Goal: Task Accomplishment & Management: Use online tool/utility

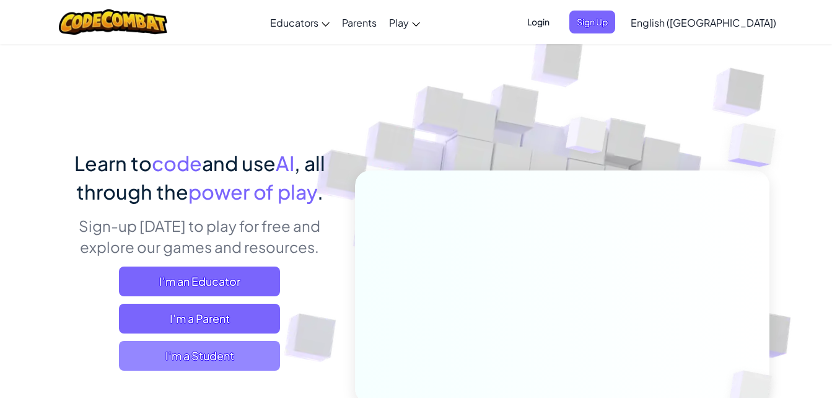
click at [232, 360] on span "I'm a Student" at bounding box center [199, 356] width 161 height 30
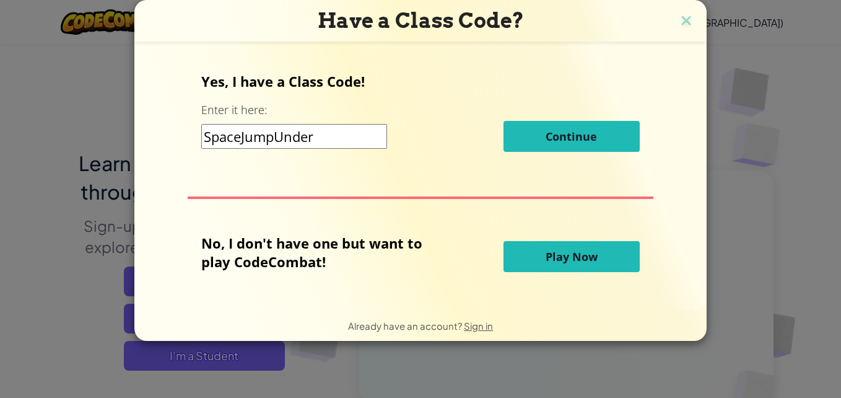
type input "SpaceJumpUnder"
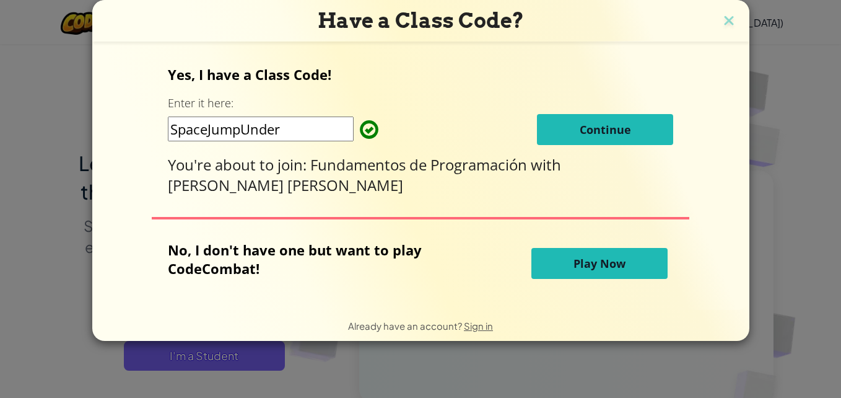
click at [597, 134] on span "Continue" at bounding box center [605, 129] width 51 height 15
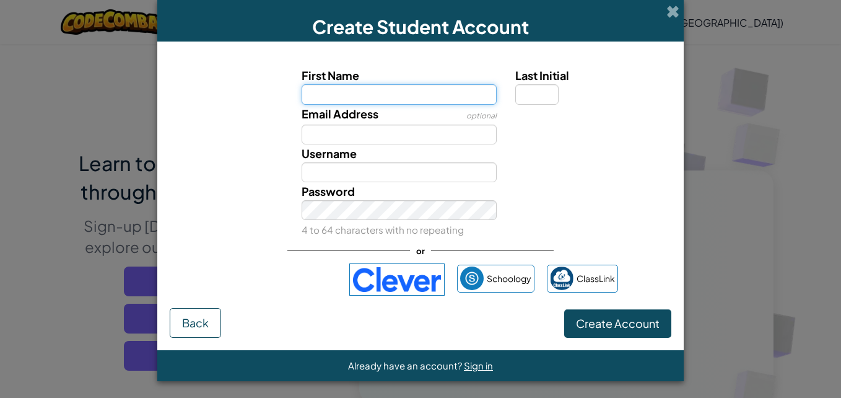
click at [411, 95] on input "First Name" at bounding box center [400, 94] width 196 height 20
type input "G"
type input "José Gabriel"
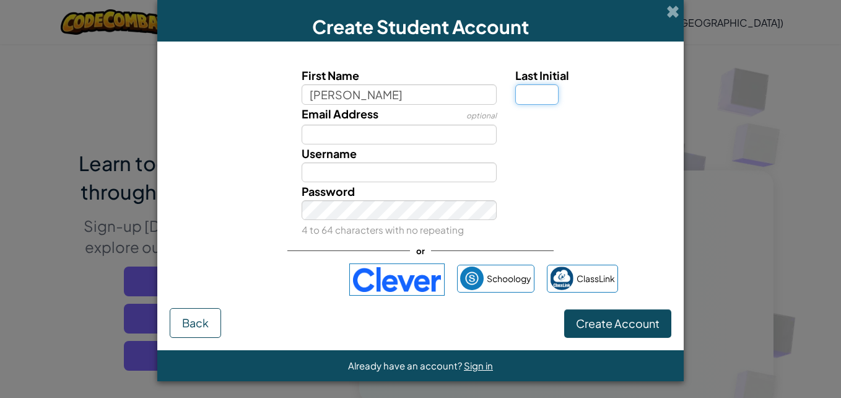
type input "José Gabriel"
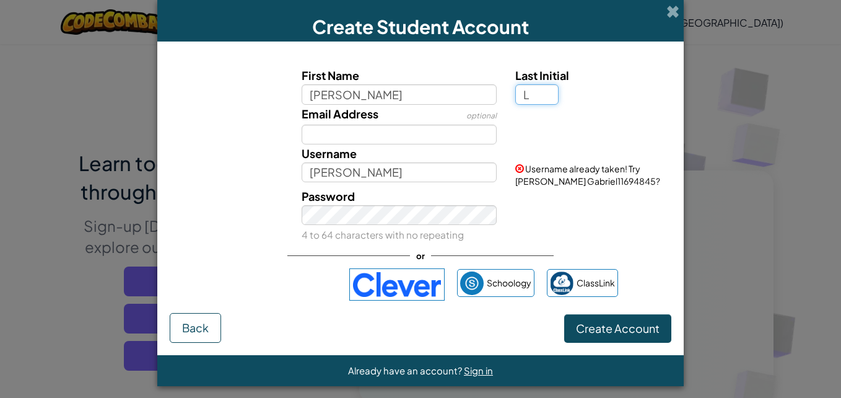
type input "L"
type input "José GabrielL"
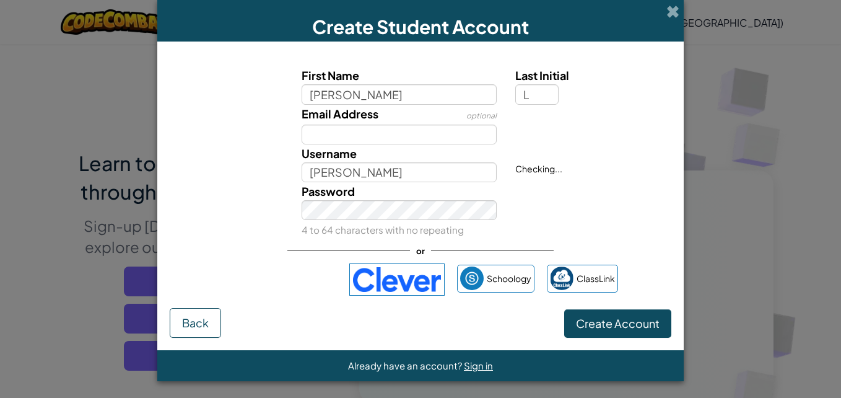
click at [440, 121] on div "Email Address optional" at bounding box center [399, 125] width 214 height 40
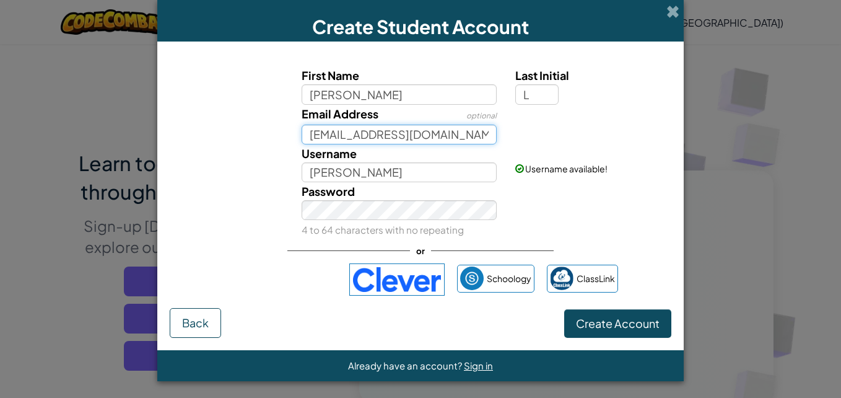
type input "al07159040@tecmilenio.mx"
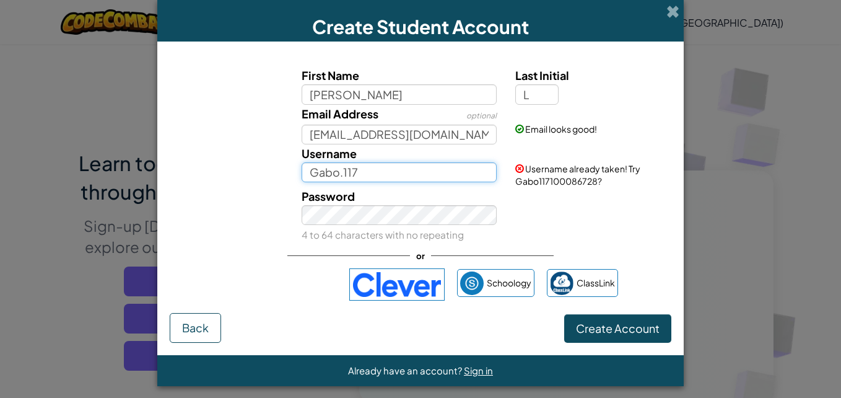
type input "Gabo.117"
click at [656, 227] on div "Password 4 to 64 characters with no repeating" at bounding box center [420, 215] width 514 height 56
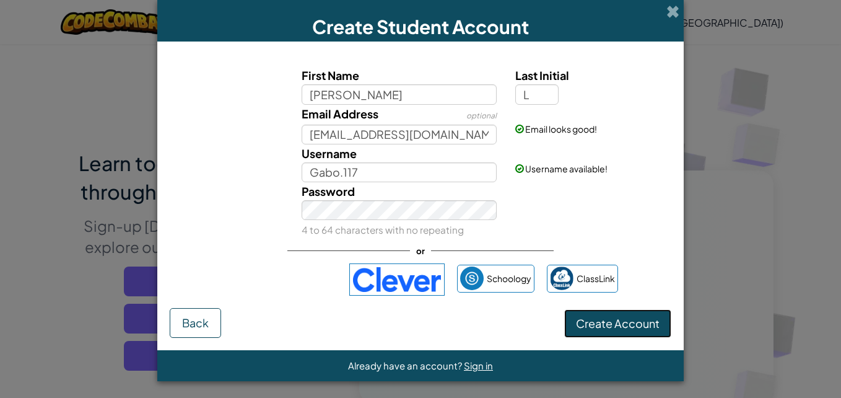
click at [589, 321] on span "Create Account" at bounding box center [618, 323] width 84 height 14
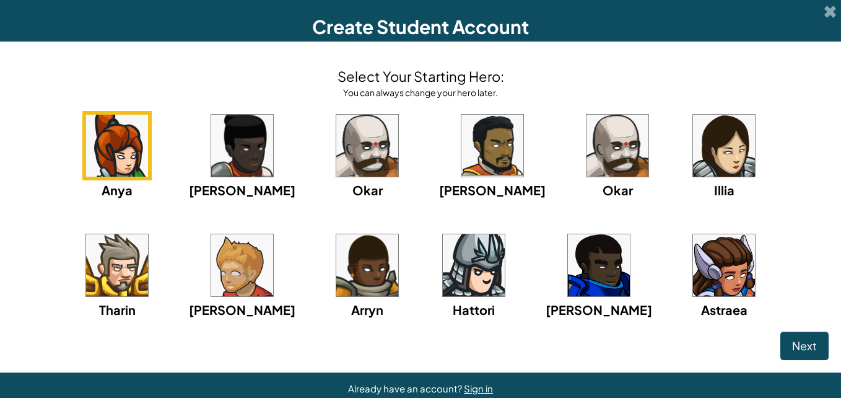
scroll to position [24, 0]
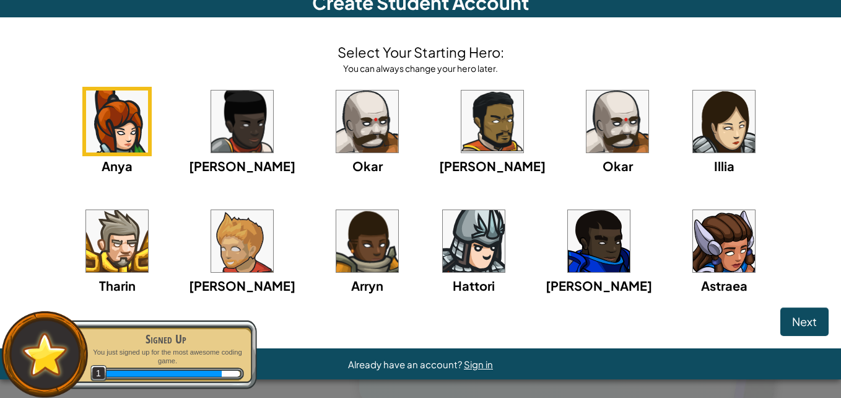
click at [148, 210] on img at bounding box center [117, 241] width 62 height 62
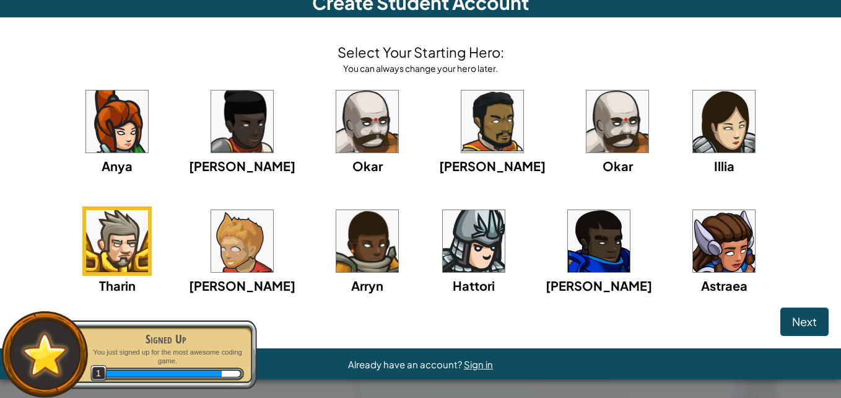
click at [148, 210] on img at bounding box center [117, 241] width 62 height 62
click at [792, 321] on span "Next" at bounding box center [804, 321] width 25 height 14
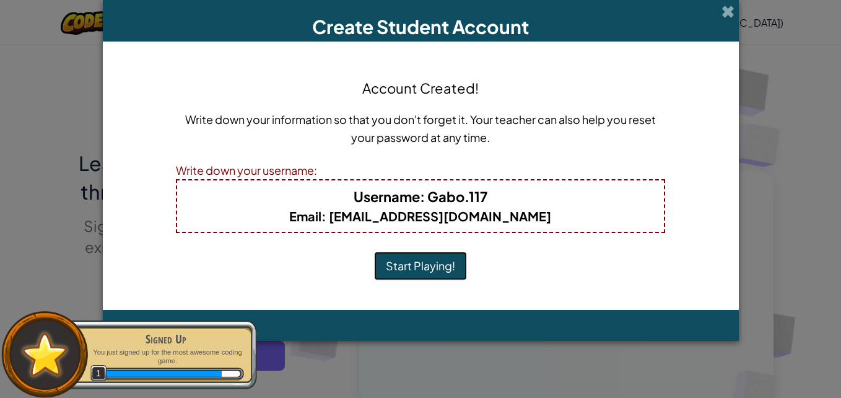
scroll to position [0, 0]
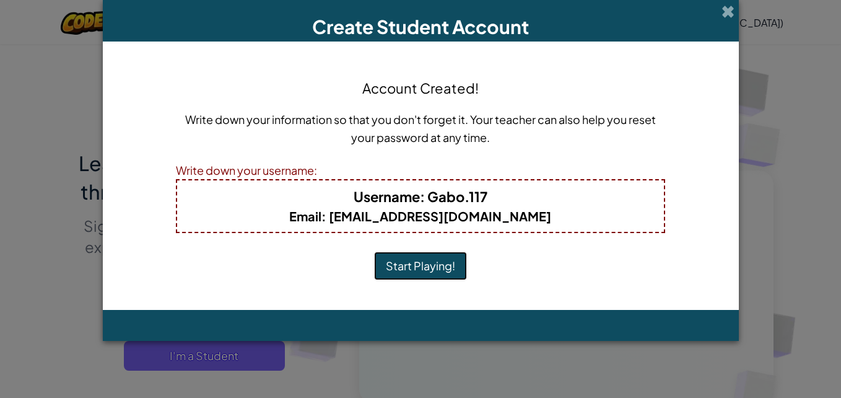
click at [441, 267] on button "Start Playing!" at bounding box center [420, 265] width 93 height 28
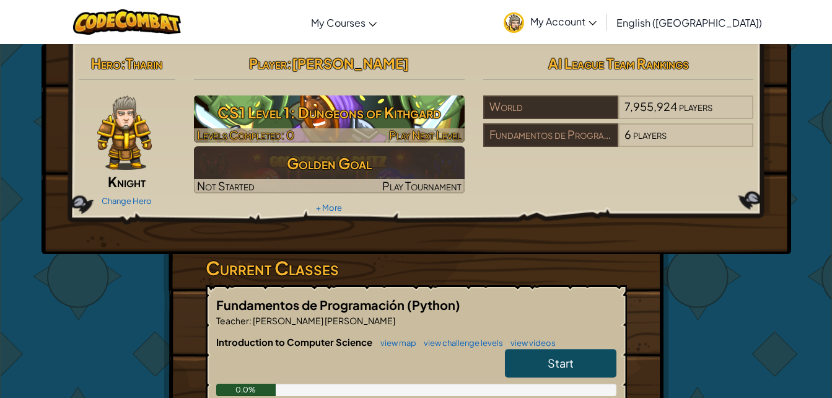
click at [329, 105] on h3 "CS1 Level 1: Dungeons of Kithgard" at bounding box center [329, 112] width 271 height 28
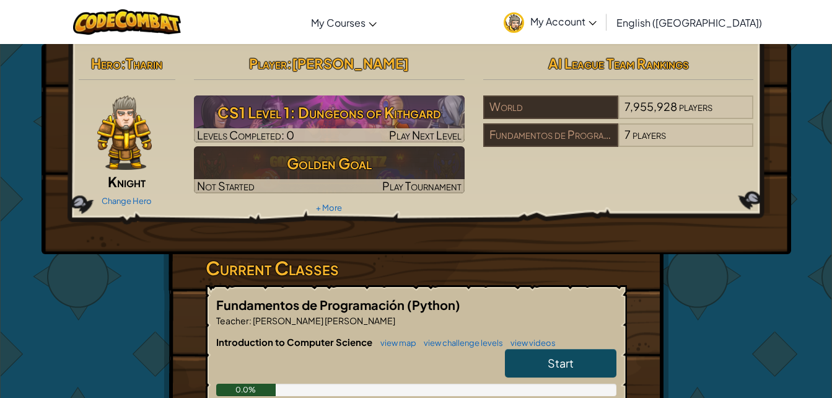
click at [597, 361] on link "Start" at bounding box center [560, 363] width 111 height 28
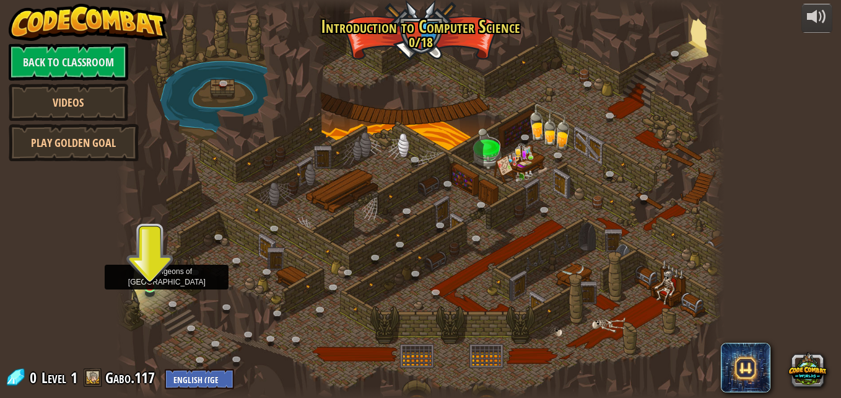
click at [154, 276] on img at bounding box center [149, 270] width 14 height 33
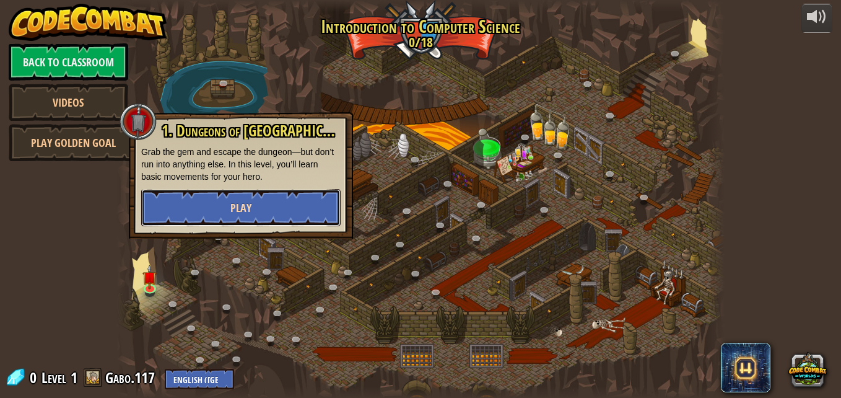
click at [244, 213] on span "Play" at bounding box center [240, 207] width 21 height 15
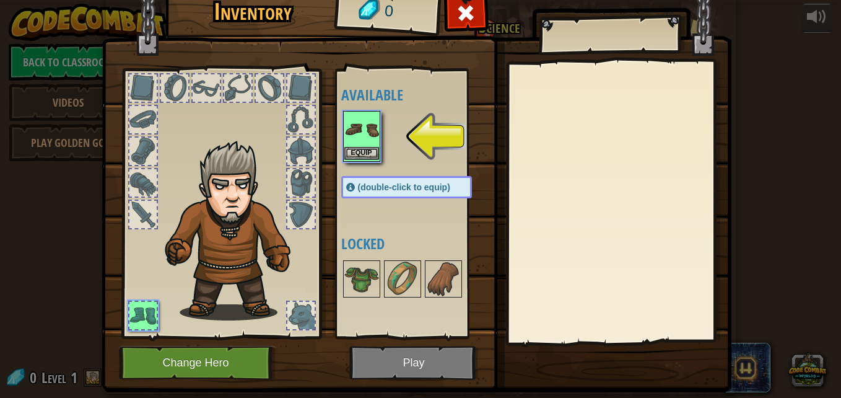
click at [353, 121] on img at bounding box center [361, 129] width 35 height 35
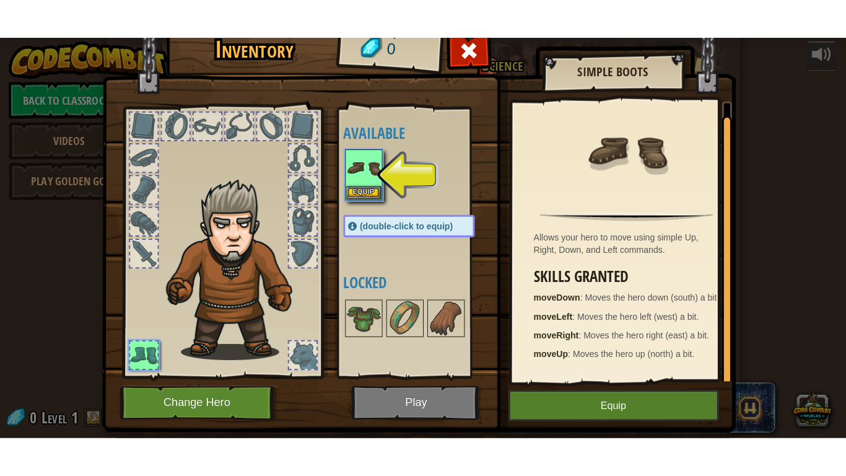
scroll to position [4, 0]
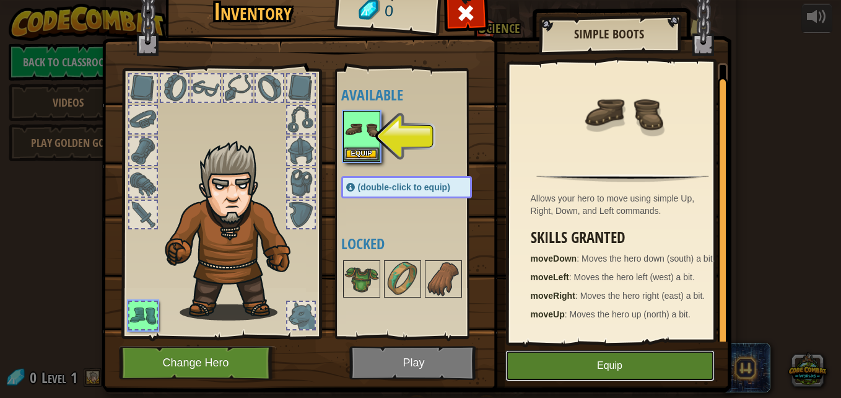
click at [590, 373] on button "Equip" at bounding box center [609, 365] width 209 height 31
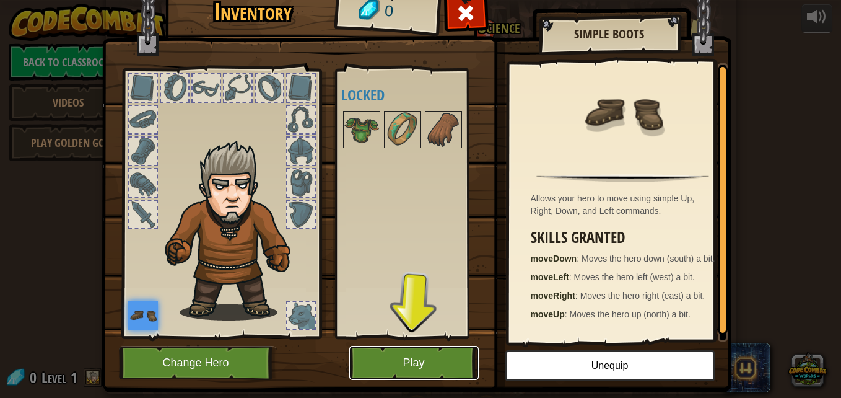
click at [424, 375] on button "Play" at bounding box center [413, 363] width 129 height 34
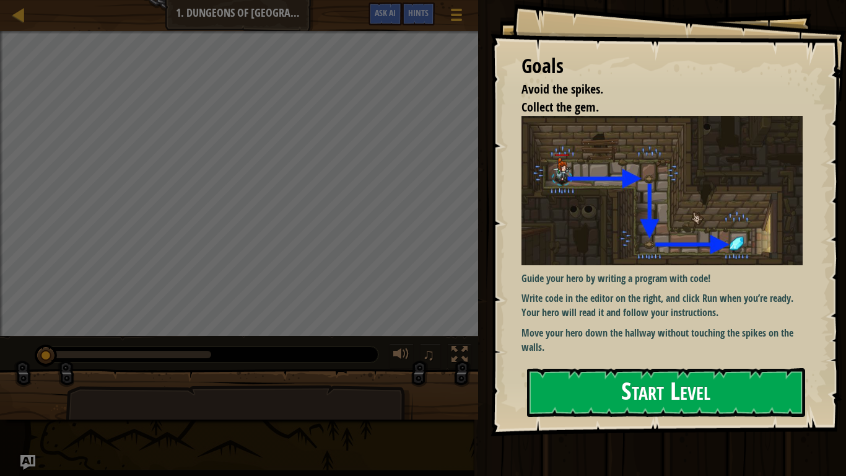
drag, startPoint x: 560, startPoint y: 365, endPoint x: 555, endPoint y: 382, distance: 17.4
click at [555, 382] on div "Goals Avoid the spikes. Collect the gem. Guide your hero by writing a program w…" at bounding box center [667, 218] width 355 height 436
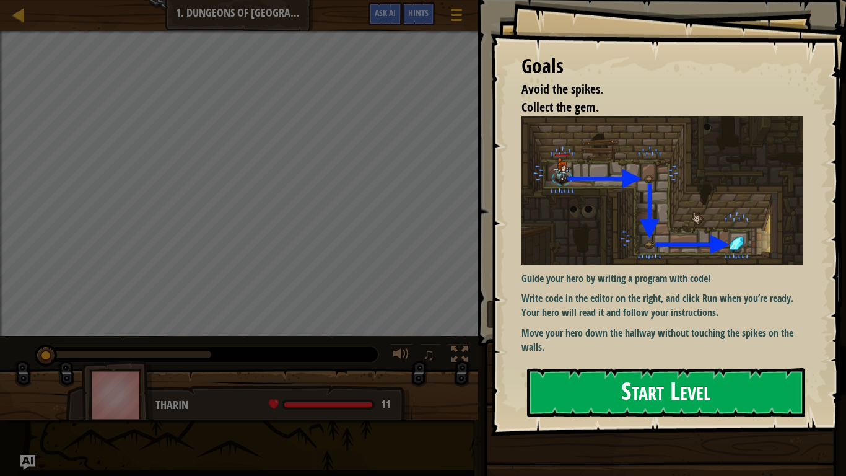
click at [555, 382] on button "Start Level" at bounding box center [666, 392] width 278 height 49
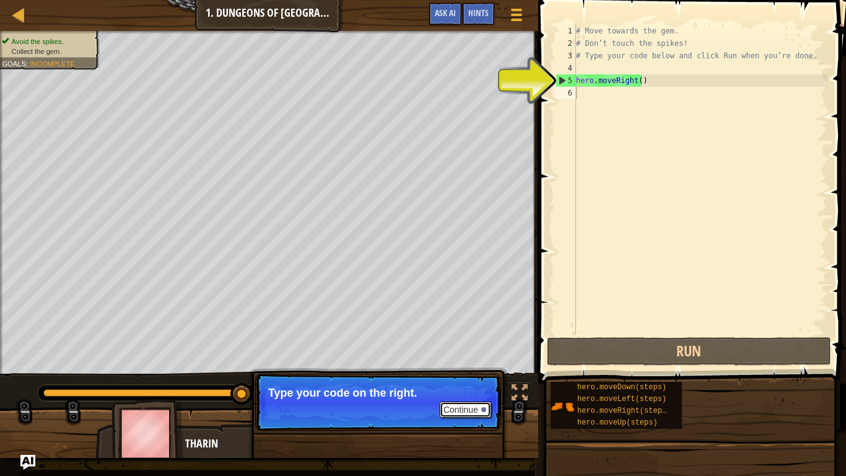
click at [471, 397] on button "Continue" at bounding box center [465, 409] width 51 height 16
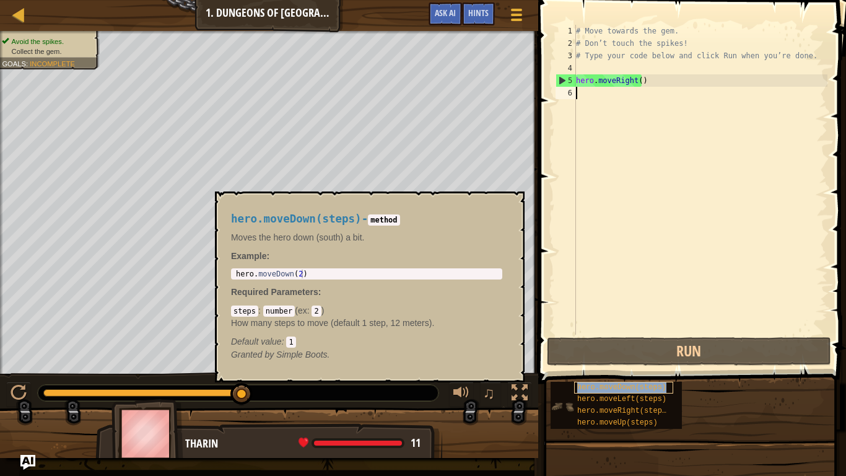
click at [647, 384] on span "hero.moveDown(steps)" at bounding box center [621, 387] width 89 height 9
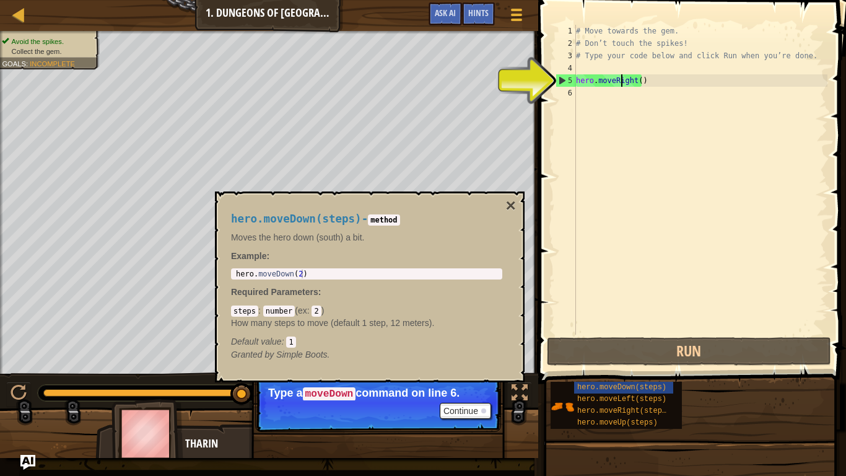
click at [619, 82] on div "# Move towards the gem. # Don’t touch the spikes! # Type your code below and cl…" at bounding box center [700, 192] width 254 height 334
click at [637, 80] on div "# Move towards the gem. # Don’t touch the spikes! # Type your code below and cl…" at bounding box center [700, 192] width 254 height 334
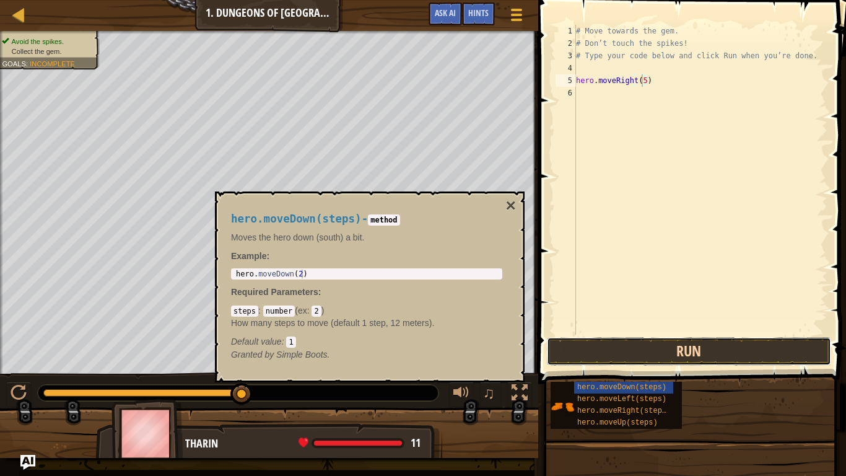
click at [708, 346] on button "Run" at bounding box center [689, 351] width 284 height 28
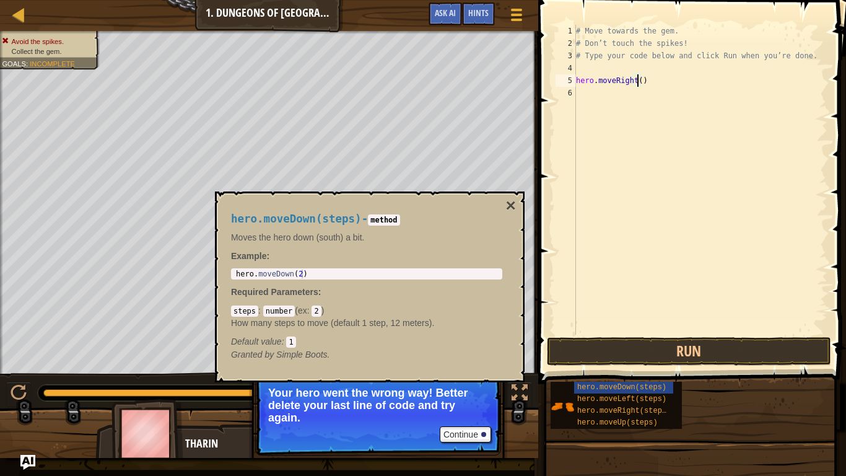
type textarea "hero.moveRight(4)"
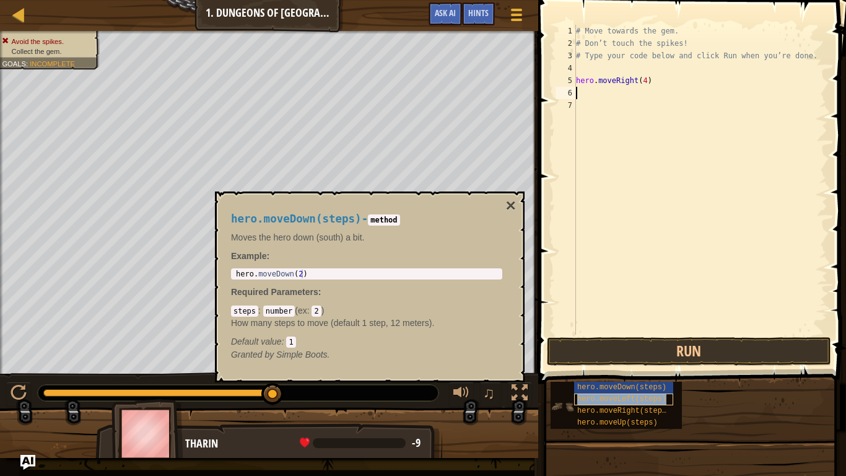
click at [640, 397] on span "hero.moveLeft(steps)" at bounding box center [621, 398] width 89 height 9
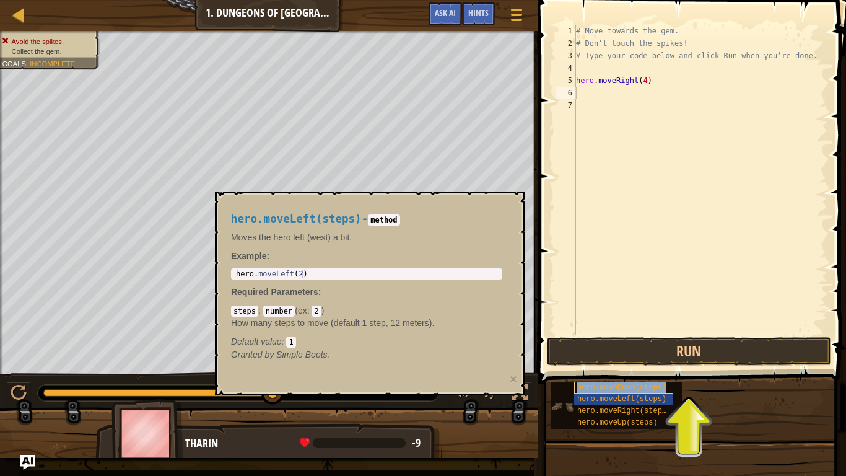
click at [641, 390] on span "hero.moveDown(steps)" at bounding box center [621, 387] width 89 height 9
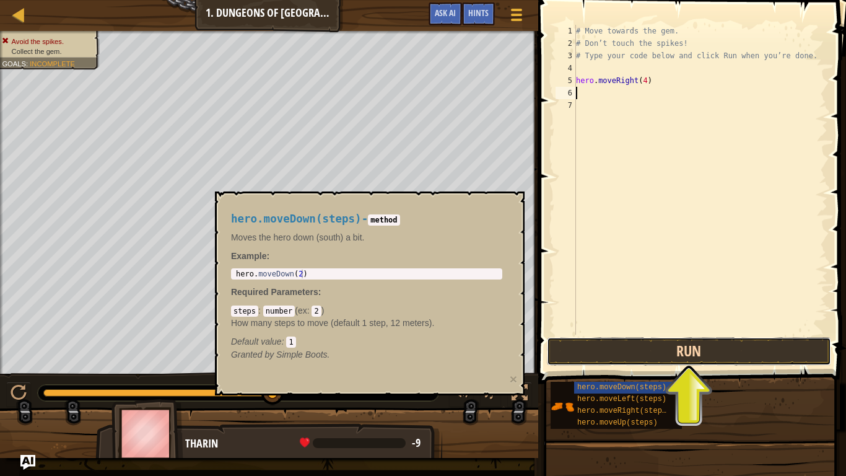
click at [692, 350] on button "Run" at bounding box center [689, 351] width 284 height 28
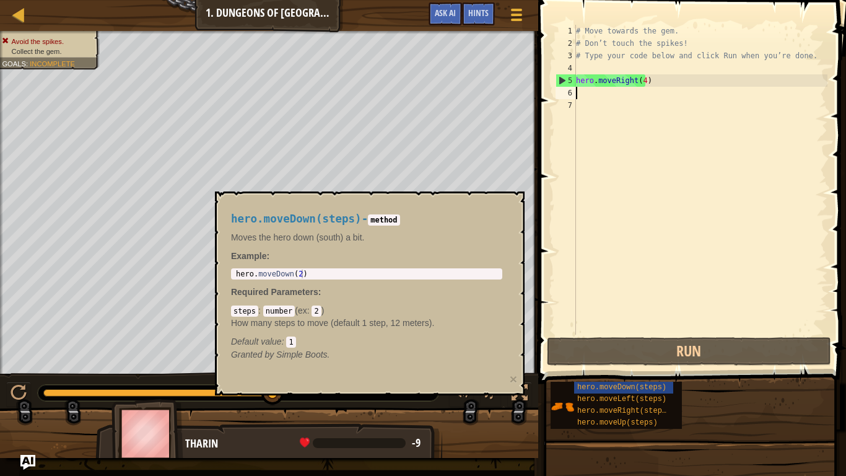
click at [651, 93] on div "# Move towards the gem. # Don’t touch the spikes! # Type your code below and cl…" at bounding box center [700, 192] width 254 height 334
click at [643, 80] on div "# Move towards the gem. # Don’t touch the spikes! # Type your code below and cl…" at bounding box center [700, 192] width 254 height 334
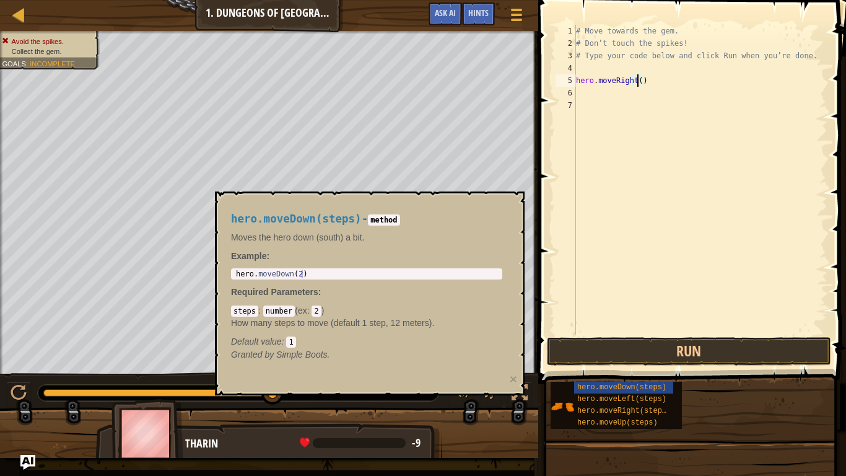
scroll to position [6, 5]
click at [662, 357] on button "Run" at bounding box center [689, 351] width 284 height 28
type textarea "hero.moveRight(1)"
click at [675, 356] on button "Run" at bounding box center [689, 351] width 284 height 28
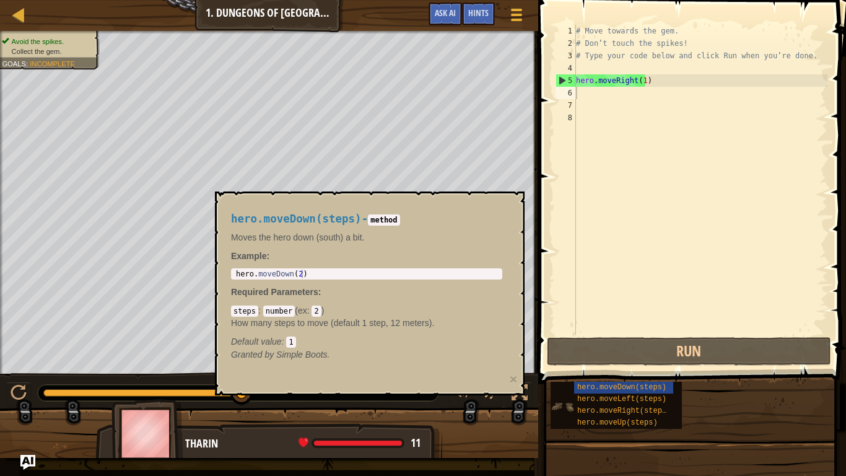
click at [568, 397] on img at bounding box center [562, 406] width 24 height 24
click at [665, 397] on div "hero.moveLeft(steps)" at bounding box center [623, 399] width 99 height 12
click at [653, 397] on span "hero.moveLeft(steps)" at bounding box center [621, 398] width 89 height 9
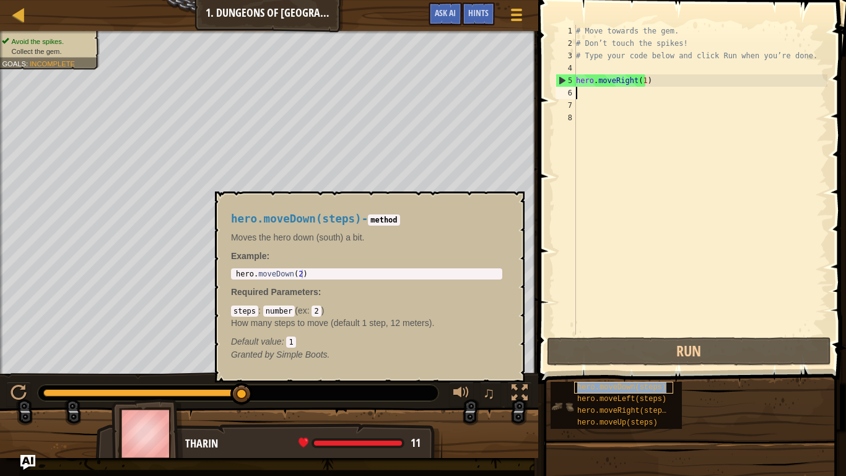
click at [643, 382] on div "hero.moveDown(steps)" at bounding box center [623, 387] width 99 height 12
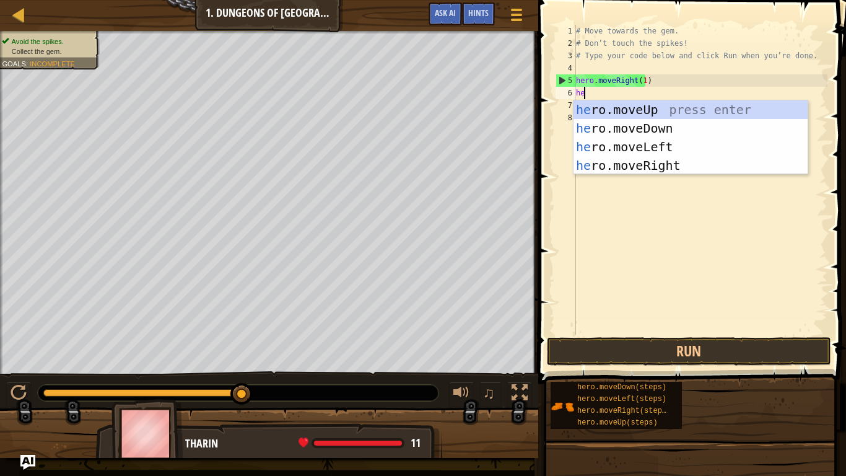
type textarea "her"
click at [613, 128] on div "her o.moveUp press enter her o.moveDown press enter her o.moveLeft press enter …" at bounding box center [690, 155] width 234 height 111
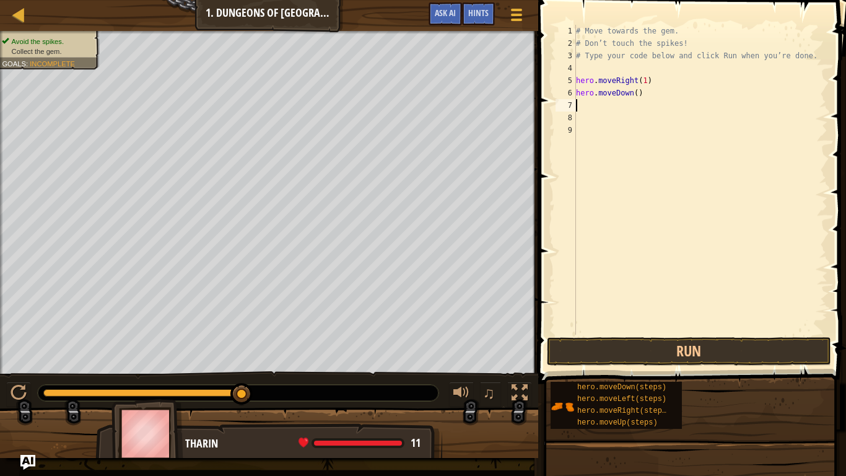
click at [633, 93] on div "# Move towards the gem. # Don’t touch the spikes! # Type your code below and cl…" at bounding box center [700, 192] width 254 height 334
type textarea "hero.moveDown(1)"
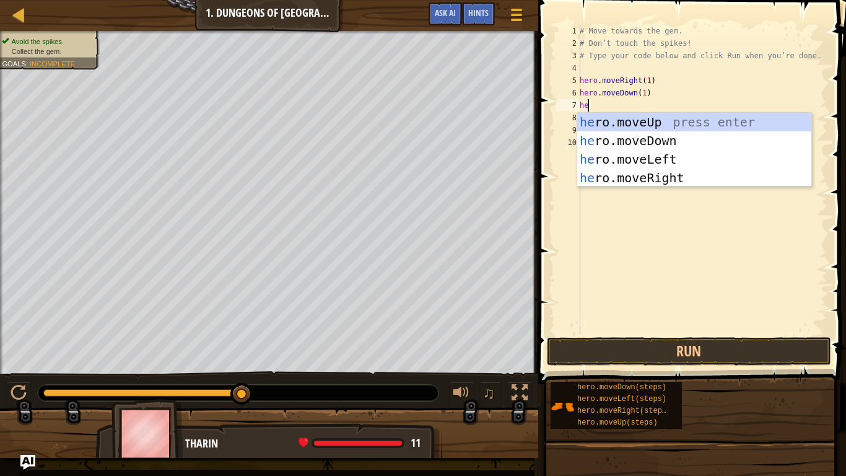
type textarea "hero"
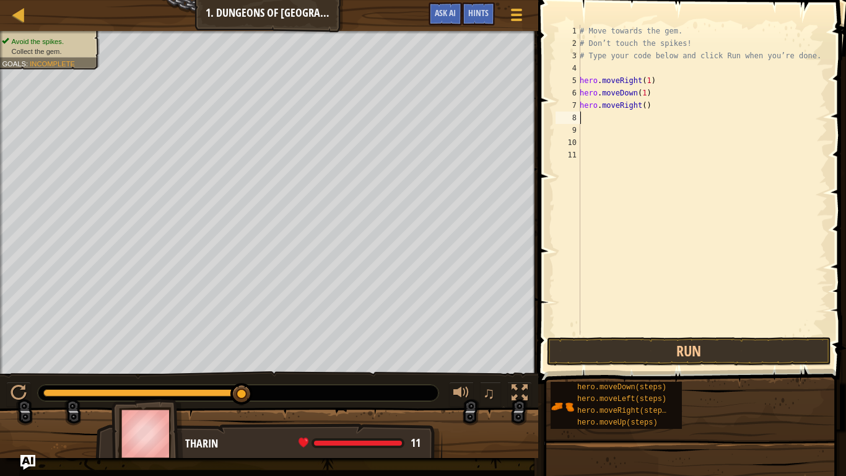
click at [642, 108] on div "# Move towards the gem. # Don’t touch the spikes! # Type your code below and cl…" at bounding box center [702, 192] width 250 height 334
type textarea "hero.moveRight(1)"
click at [700, 346] on button "Run" at bounding box center [689, 351] width 284 height 28
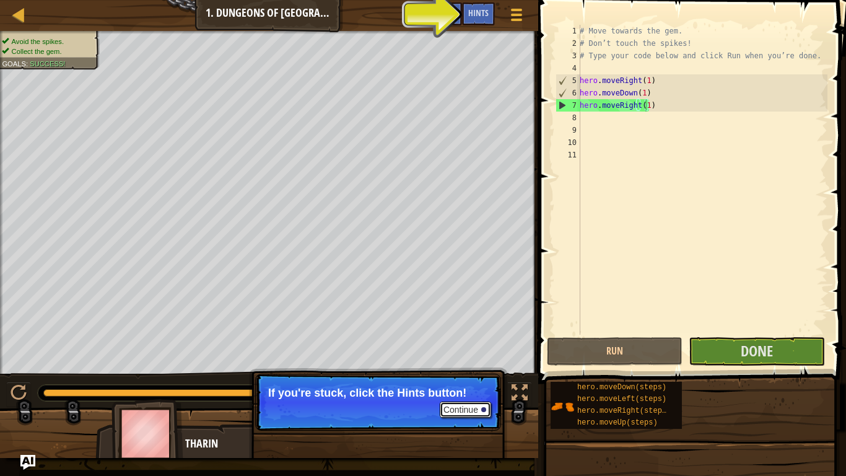
click at [484, 397] on button "Continue" at bounding box center [465, 409] width 51 height 16
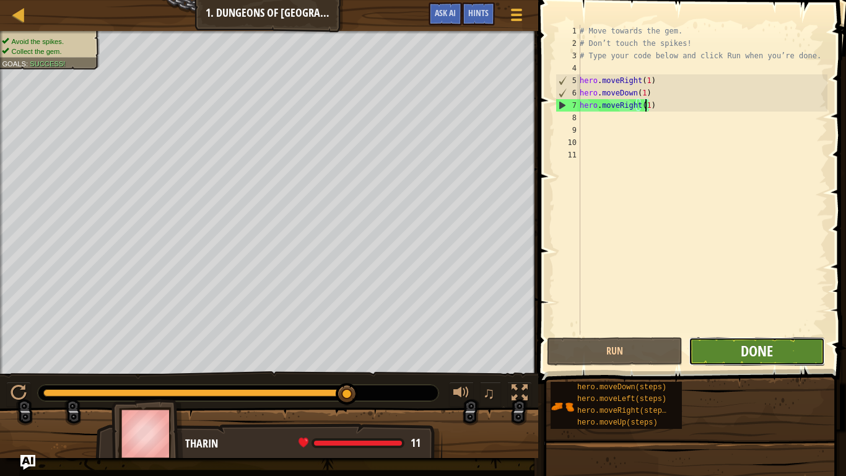
click at [757, 342] on span "Done" at bounding box center [757, 351] width 32 height 20
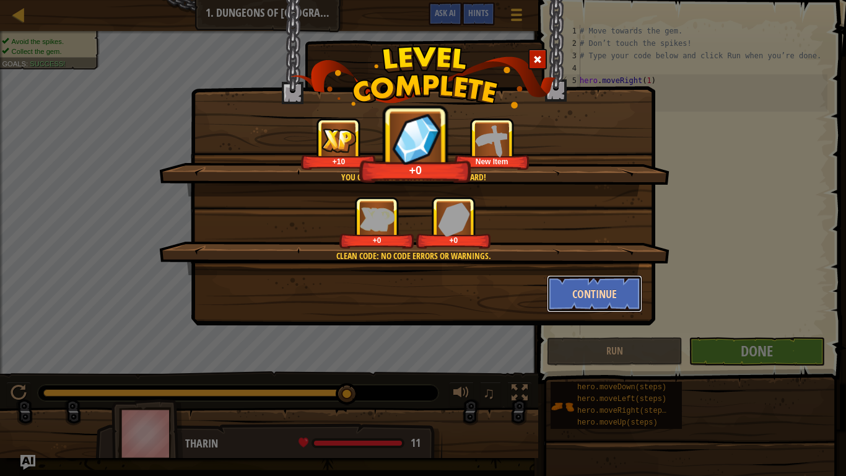
click at [596, 290] on button "Continue" at bounding box center [595, 293] width 96 height 37
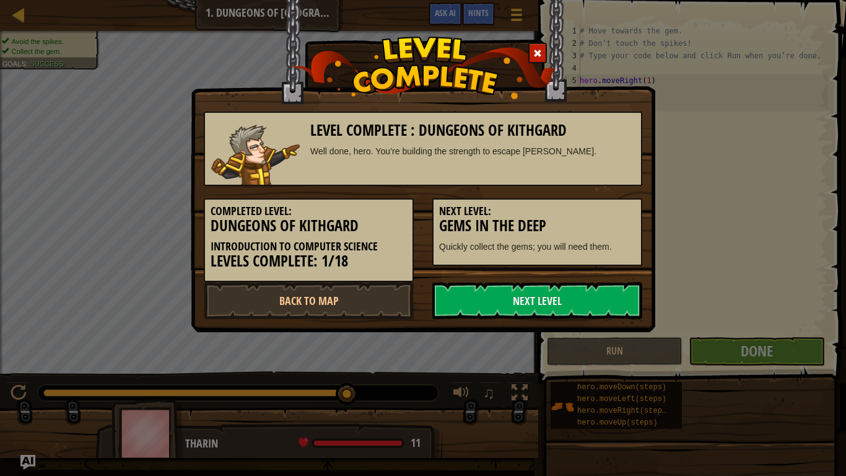
click at [596, 290] on link "Next Level" at bounding box center [537, 300] width 210 height 37
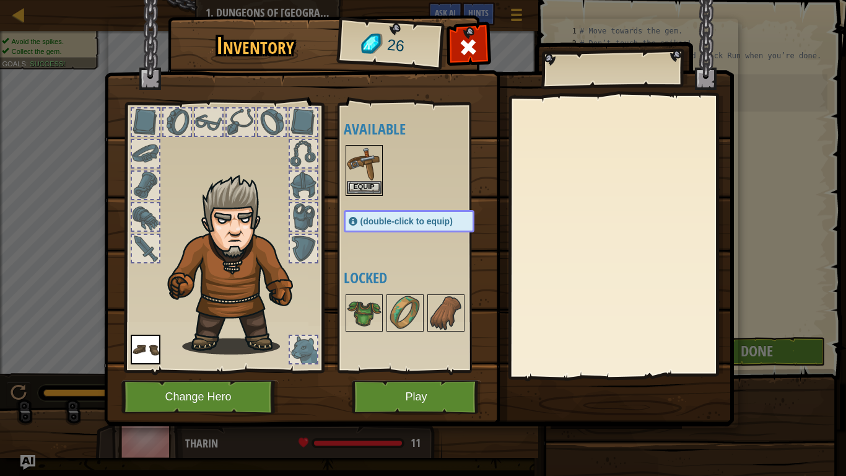
click at [376, 176] on img at bounding box center [364, 163] width 35 height 35
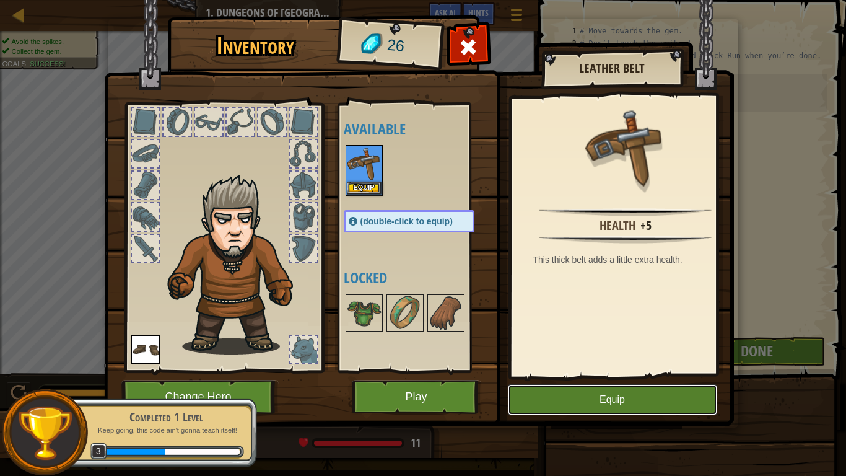
click at [620, 391] on button "Equip" at bounding box center [612, 399] width 209 height 31
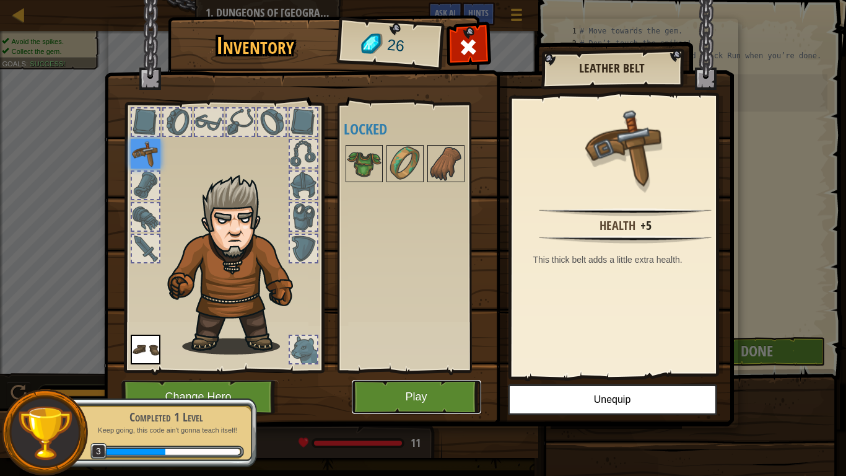
click at [422, 389] on button "Play" at bounding box center [416, 397] width 129 height 34
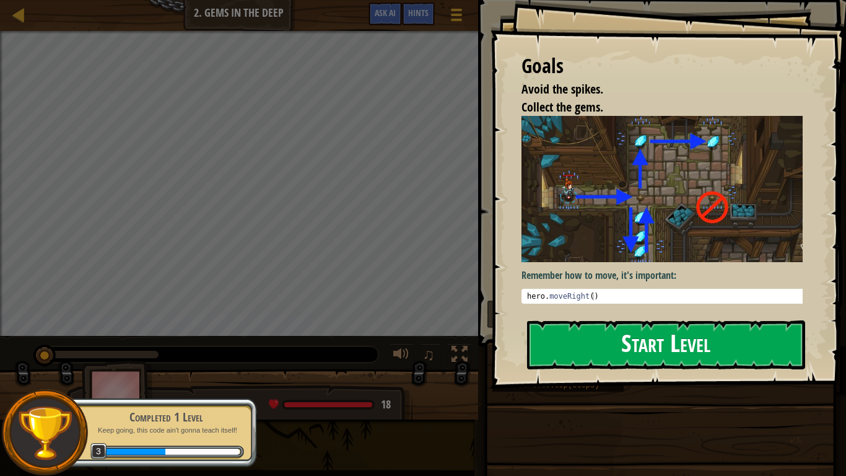
click at [649, 339] on button "Start Level" at bounding box center [666, 344] width 278 height 49
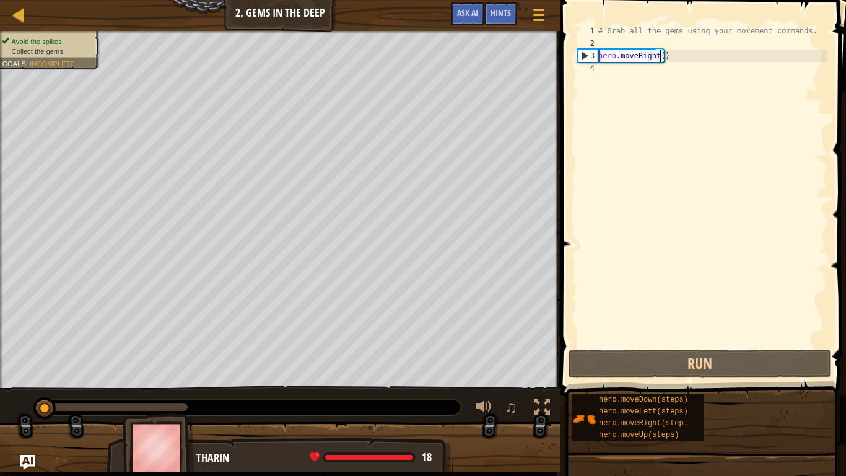
type textarea "hero.moveRight(1)"
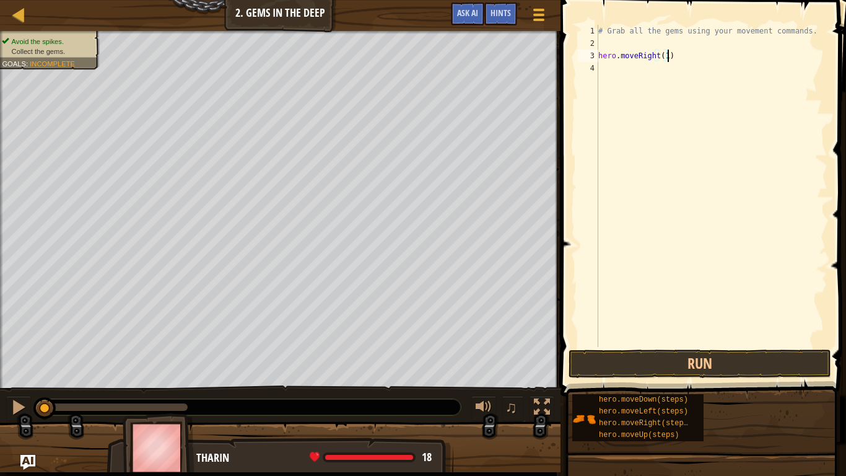
scroll to position [6, 0]
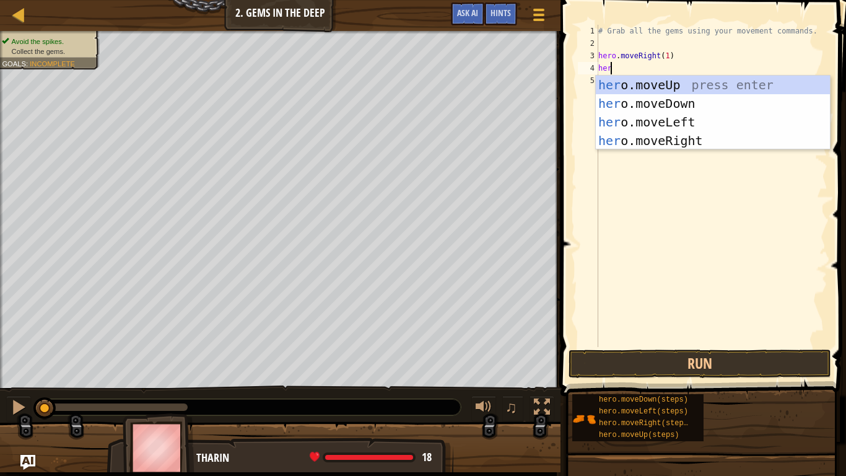
type textarea "hero"
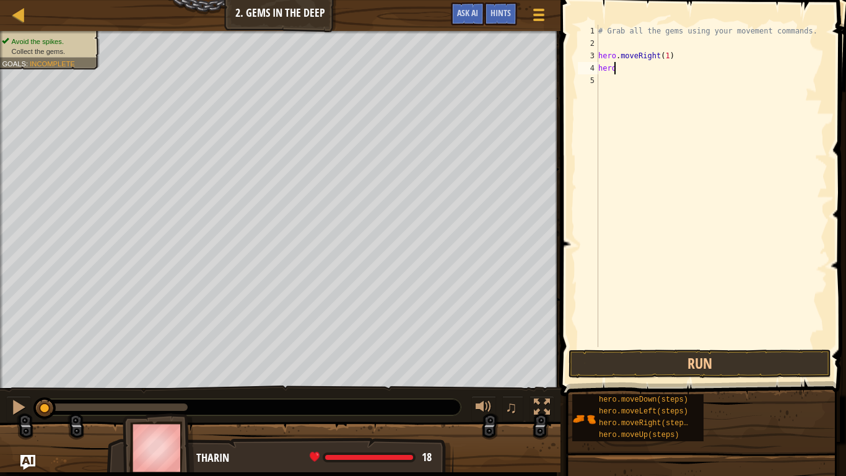
type textarea "hero."
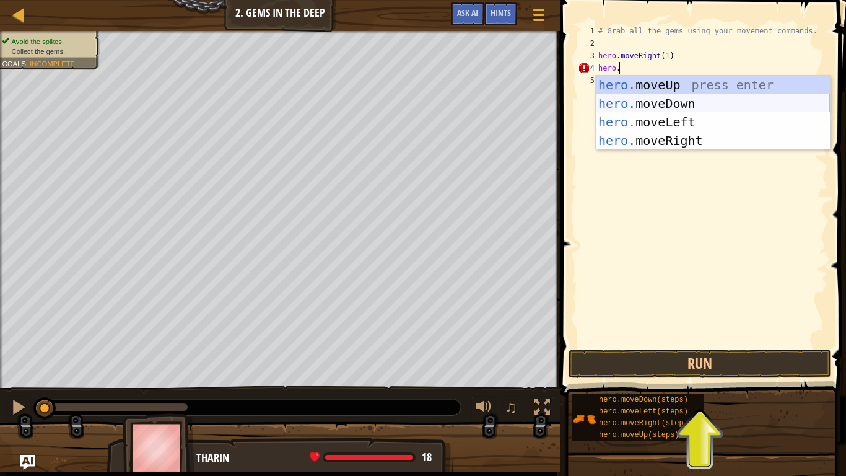
click at [685, 98] on div "hero. moveUp press enter hero. moveDown press enter hero. moveLeft press enter …" at bounding box center [713, 131] width 234 height 111
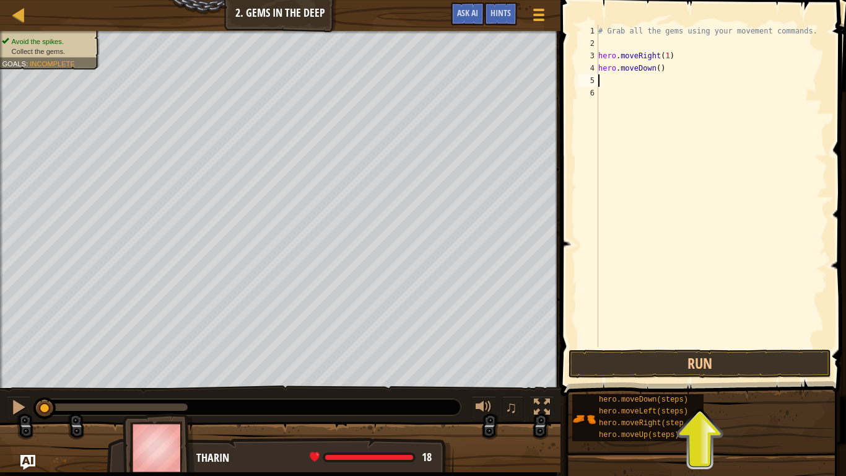
scroll to position [6, 0]
click at [655, 67] on div "# Grab all the gems using your movement commands. hero . moveRight ( 1 ) hero .…" at bounding box center [712, 198] width 232 height 347
type textarea "hero.moveDown(1)"
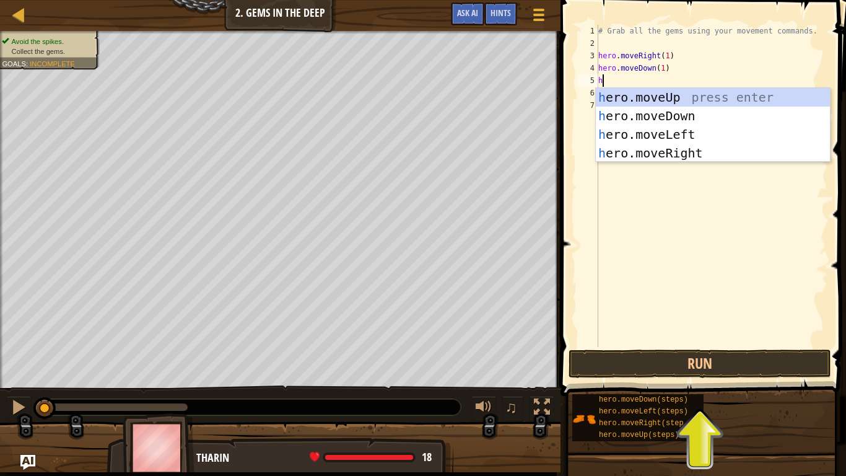
type textarea "hero"
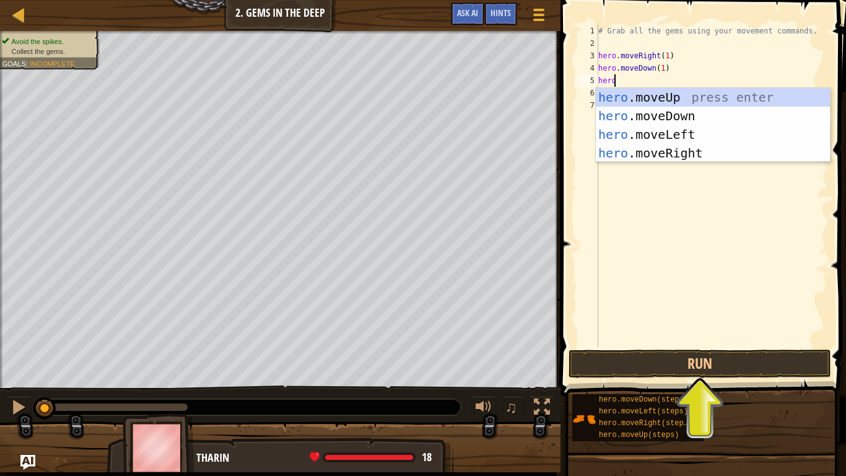
scroll to position [6, 1]
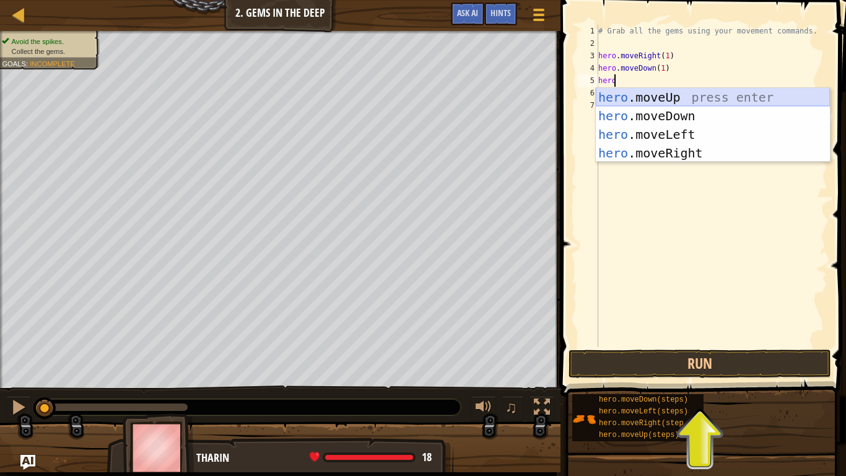
click at [679, 93] on div "hero .moveUp press enter hero .moveDown press enter hero .moveLeft press enter …" at bounding box center [713, 143] width 234 height 111
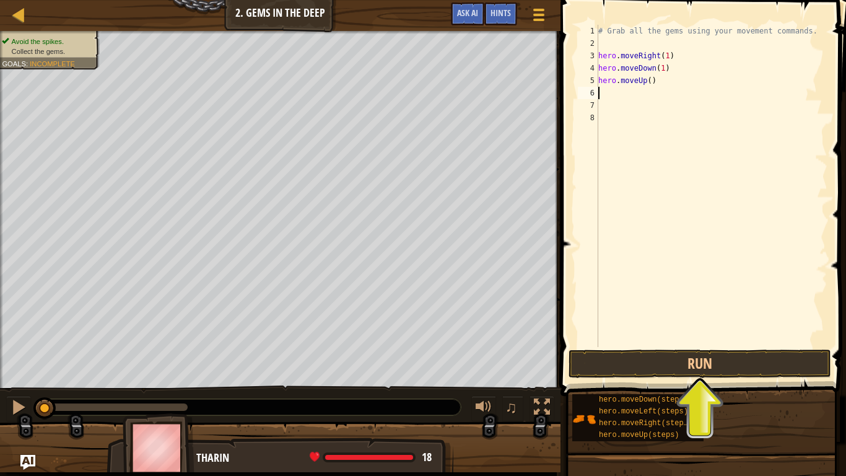
click at [644, 84] on div "# Grab all the gems using your movement commands. hero . moveRight ( 1 ) hero .…" at bounding box center [712, 198] width 232 height 347
click at [647, 82] on div "# Grab all the gems using your movement commands. hero . moveRight ( 1 ) hero .…" at bounding box center [712, 198] width 232 height 347
type textarea "hero.moveUp(2)"
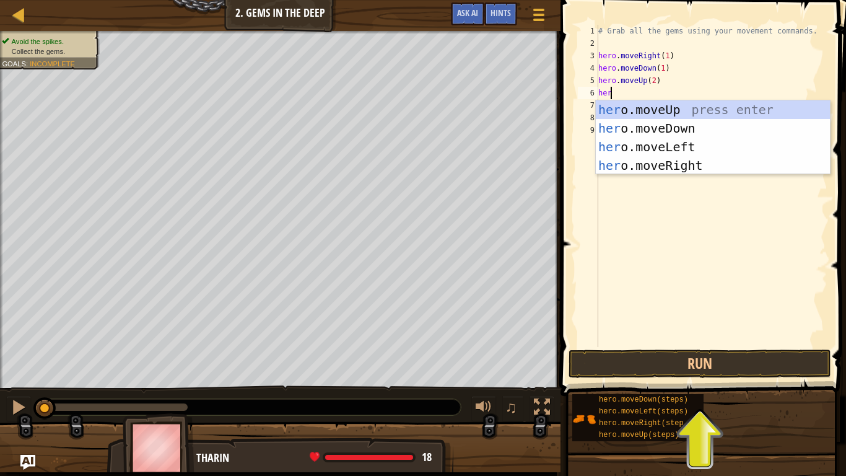
type textarea "hero"
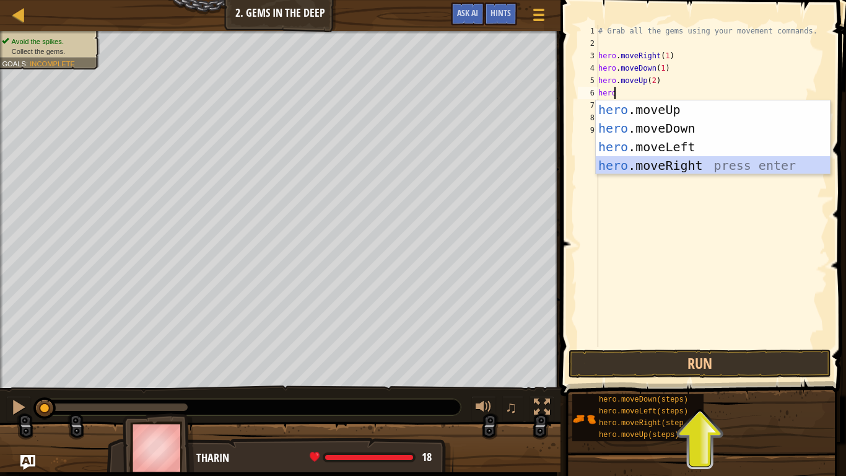
click at [692, 163] on div "hero .moveUp press enter hero .moveDown press enter hero .moveLeft press enter …" at bounding box center [713, 155] width 234 height 111
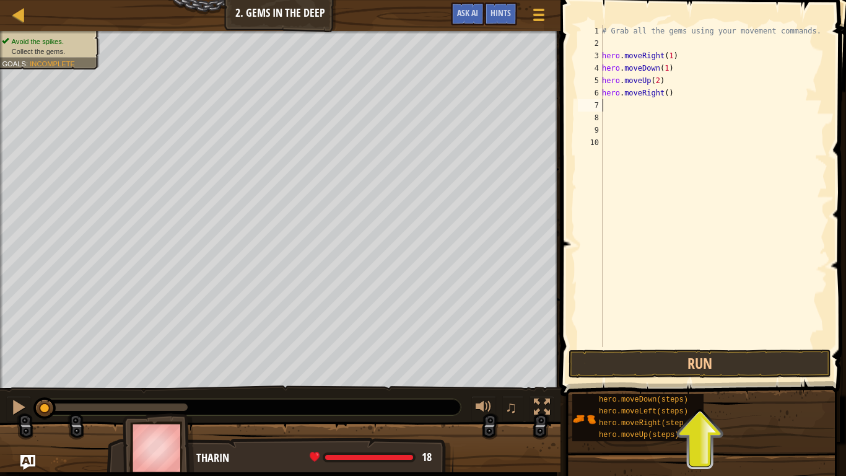
click at [663, 95] on div "# Grab all the gems using your movement commands. hero . moveRight ( 1 ) hero .…" at bounding box center [713, 198] width 228 height 347
type textarea "hero.moveRight(1)"
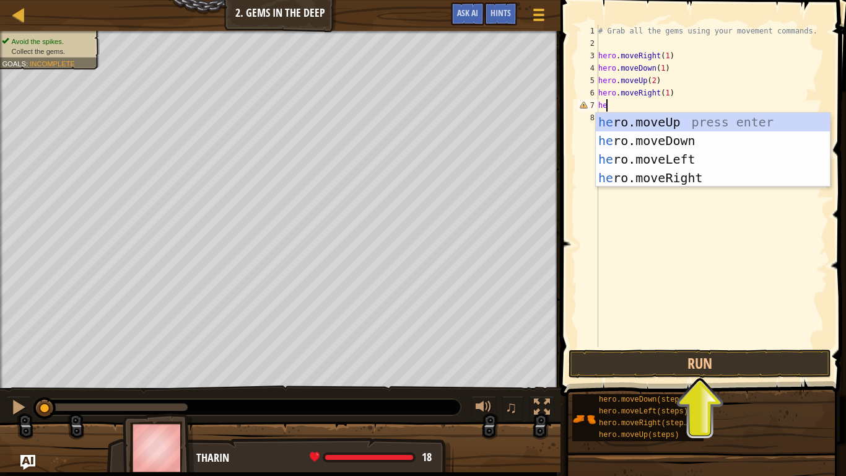
type textarea "h"
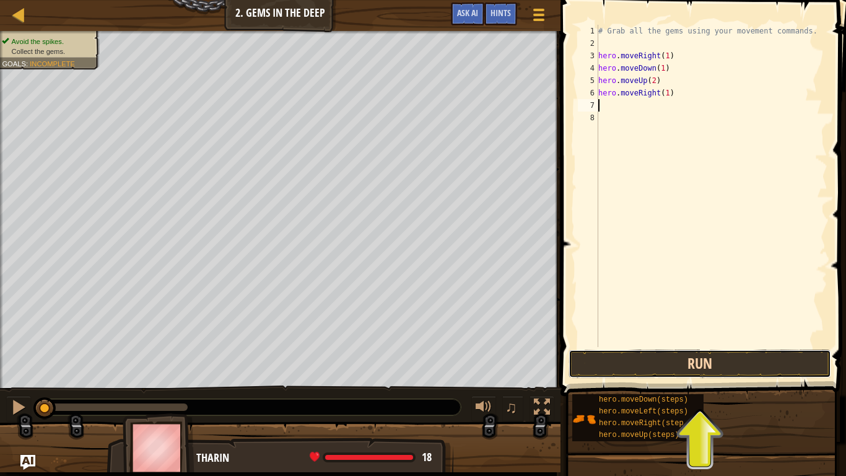
click at [664, 362] on button "Run" at bounding box center [699, 363] width 263 height 28
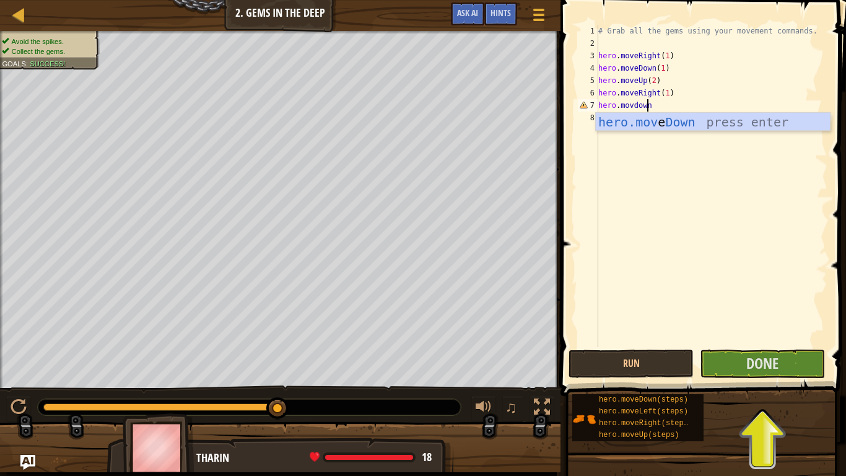
scroll to position [6, 4]
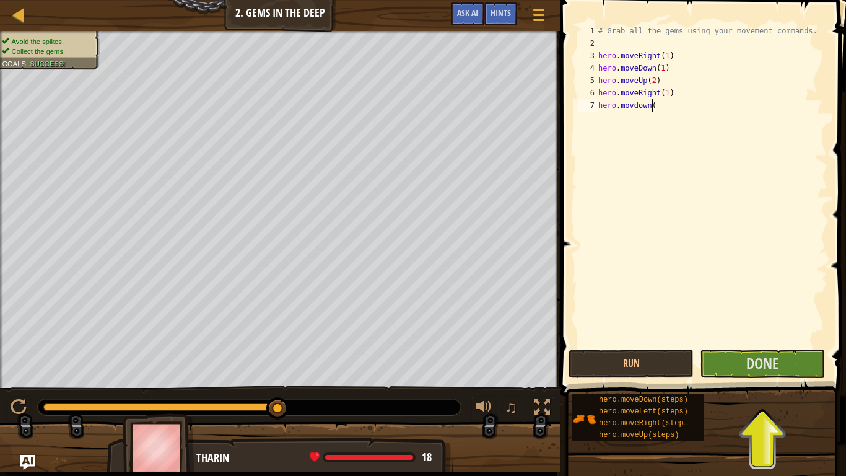
type textarea "hero.movdown"
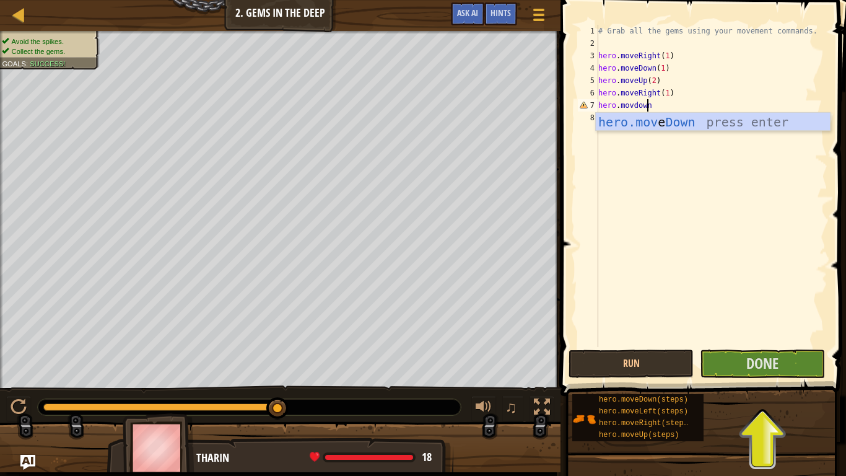
click at [679, 129] on div "hero.mov e Down press enter" at bounding box center [713, 141] width 234 height 56
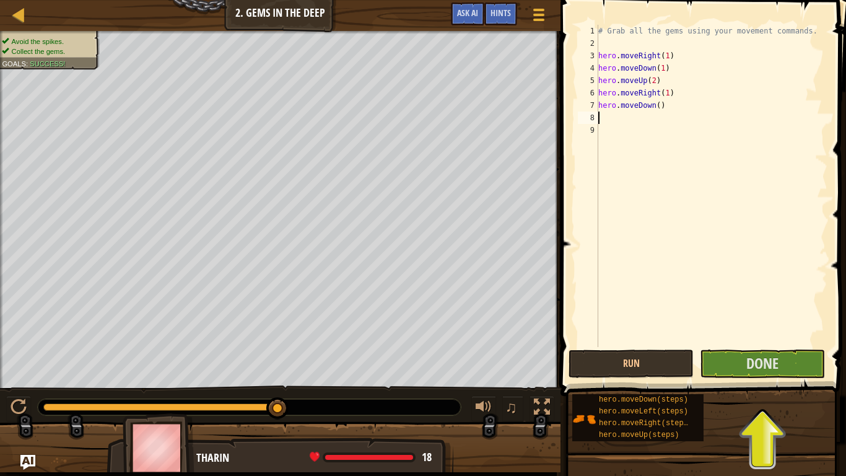
scroll to position [6, 0]
click at [654, 105] on div "# Grab all the gems using your movement commands. hero . moveRight ( 1 ) hero .…" at bounding box center [712, 198] width 232 height 347
type textarea "hero.moveDown1"
click at [666, 105] on div "# Grab all the gems using your movement commands. hero . moveRight ( 1 ) hero .…" at bounding box center [712, 198] width 232 height 347
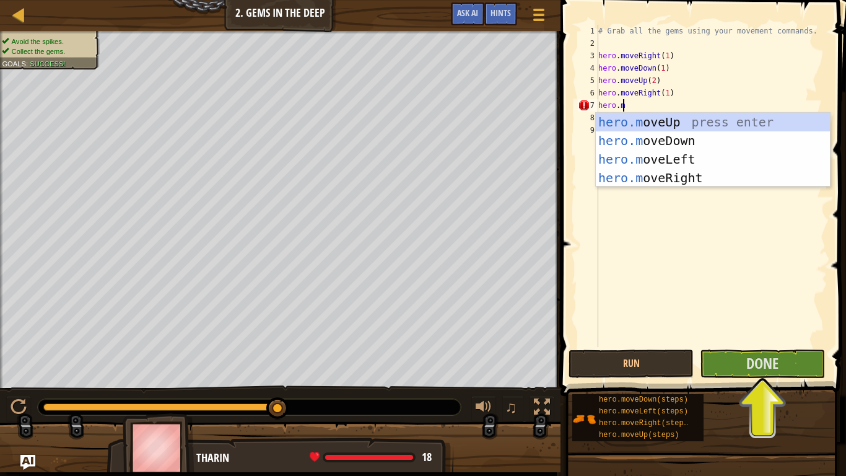
scroll to position [6, 1]
type textarea "[DOMAIN_NAME]"
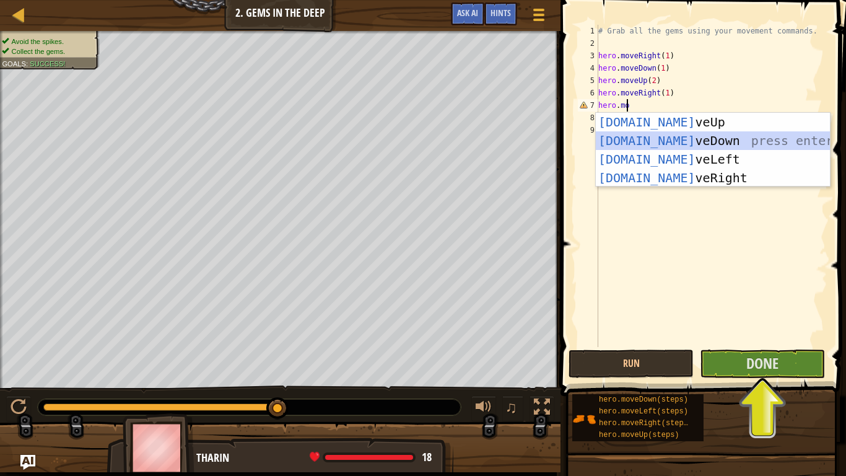
click at [664, 135] on div "[DOMAIN_NAME] veUp press enter [DOMAIN_NAME] veDown press enter [DOMAIN_NAME] v…" at bounding box center [713, 168] width 234 height 111
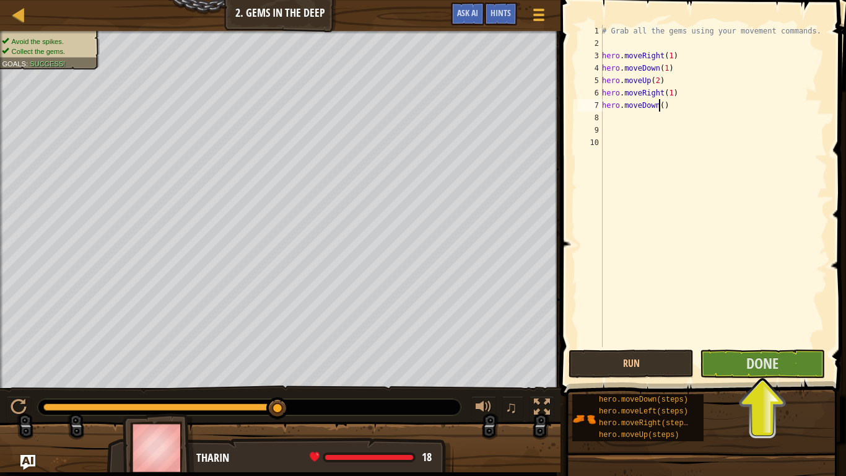
click at [659, 106] on div "# Grab all the gems using your movement commands. hero . moveRight ( 1 ) hero .…" at bounding box center [713, 198] width 228 height 347
type textarea "hero.moveDown(1)"
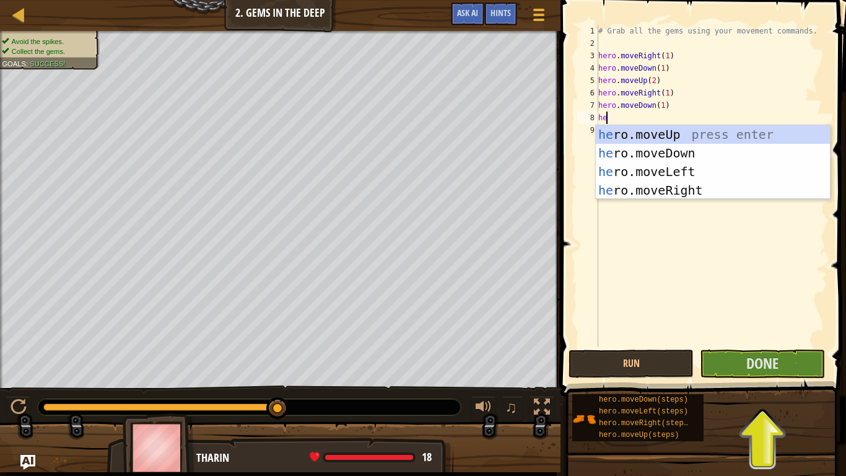
type textarea "hero"
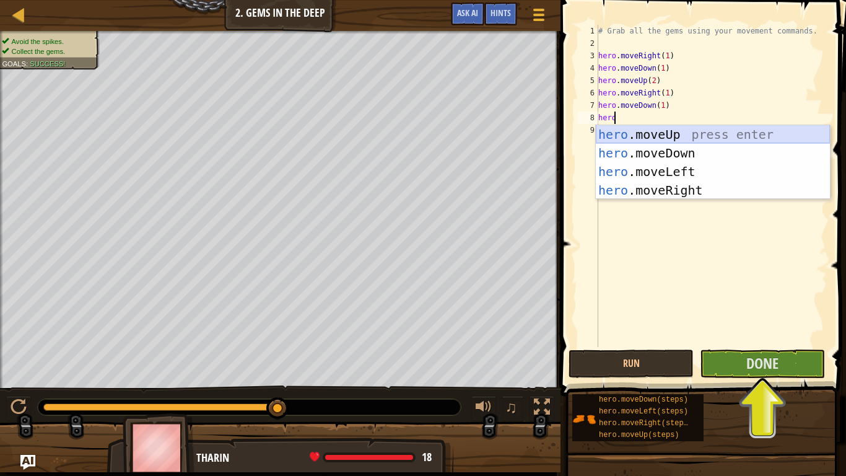
click at [682, 141] on div "hero .moveUp press enter hero .moveDown press enter hero .moveLeft press enter …" at bounding box center [713, 180] width 234 height 111
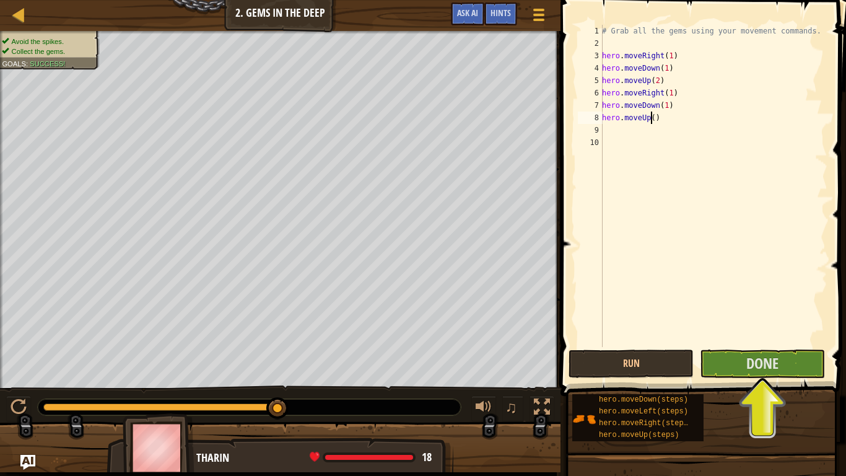
click at [650, 119] on div "# Grab all the gems using your movement commands. hero . moveRight ( 1 ) hero .…" at bounding box center [713, 198] width 228 height 347
type textarea "hero.moveUp(1)"
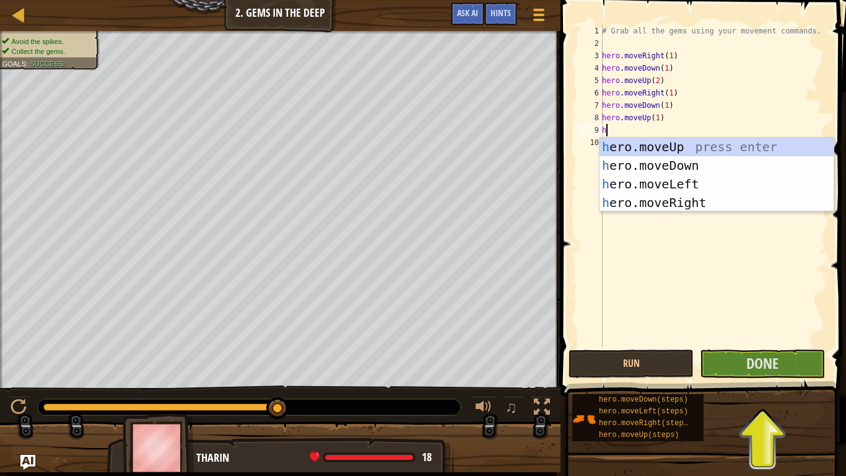
type textarea "hero"
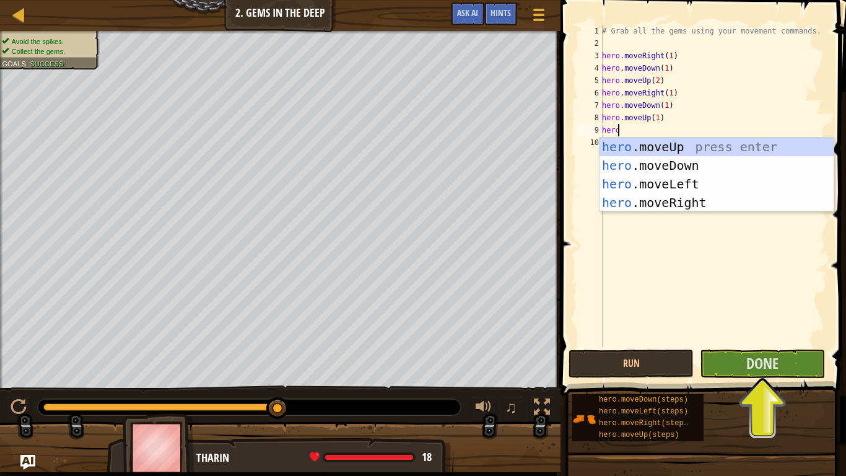
scroll to position [6, 1]
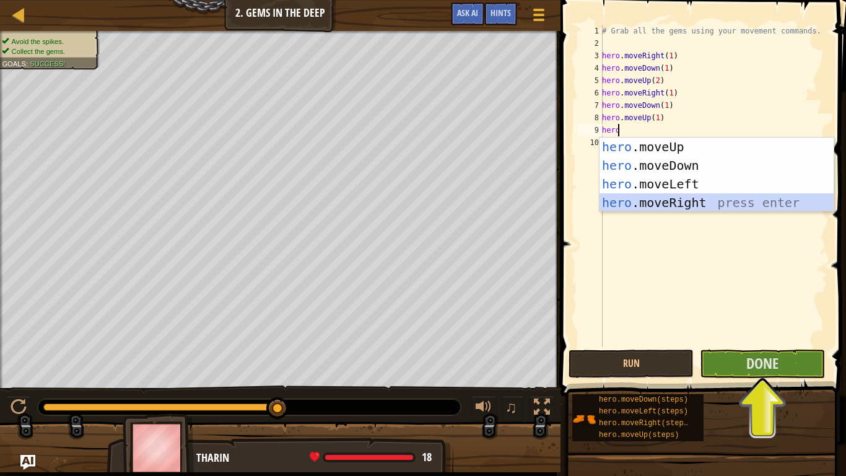
click at [713, 199] on div "hero .moveUp press enter hero .moveDown press enter hero .moveLeft press enter …" at bounding box center [716, 192] width 234 height 111
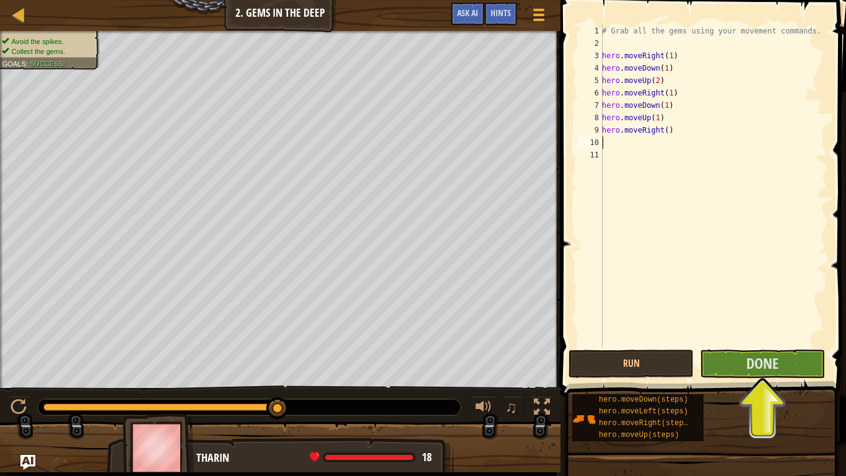
click at [663, 127] on div "# Grab all the gems using your movement commands. hero . moveRight ( 1 ) hero .…" at bounding box center [713, 198] width 228 height 347
type textarea "hero.moveRight(1)"
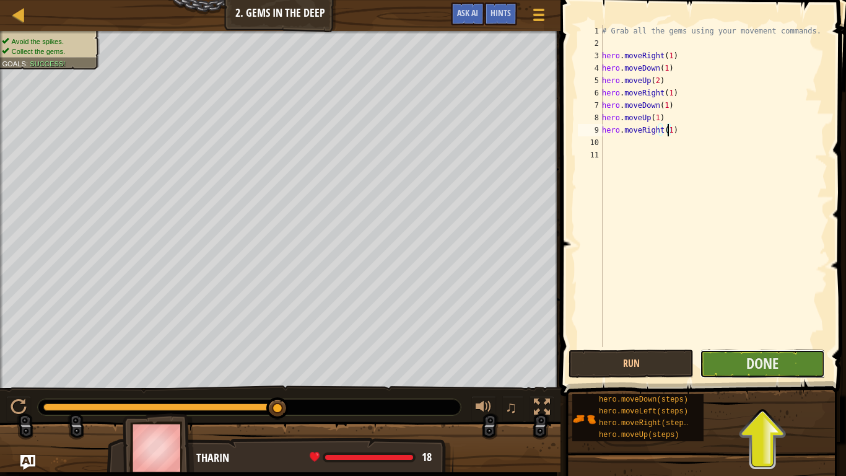
click at [736, 363] on button "Done" at bounding box center [762, 363] width 125 height 28
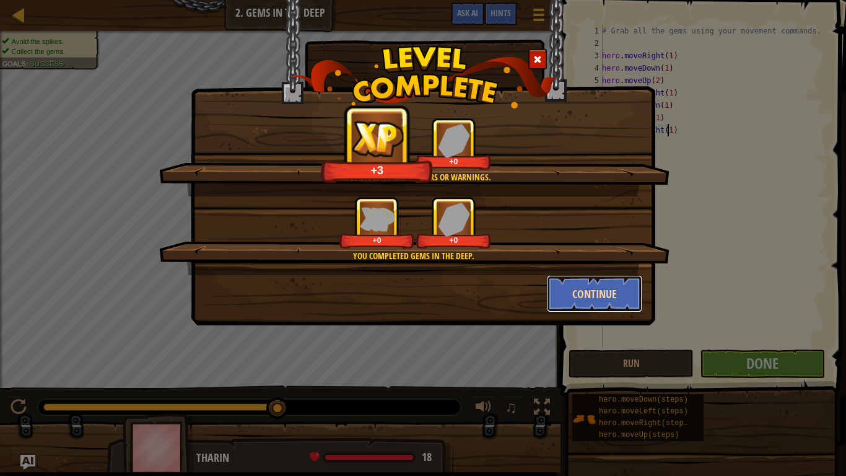
click at [566, 295] on button "Continue" at bounding box center [595, 293] width 96 height 37
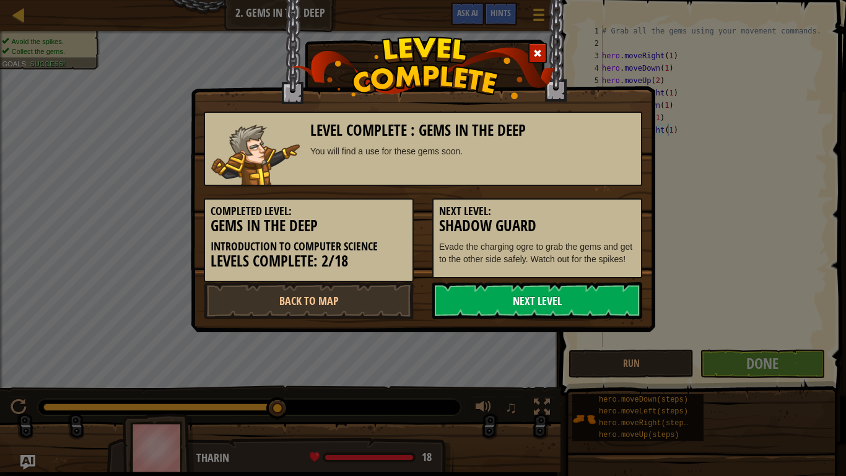
click at [552, 306] on link "Next Level" at bounding box center [537, 300] width 210 height 37
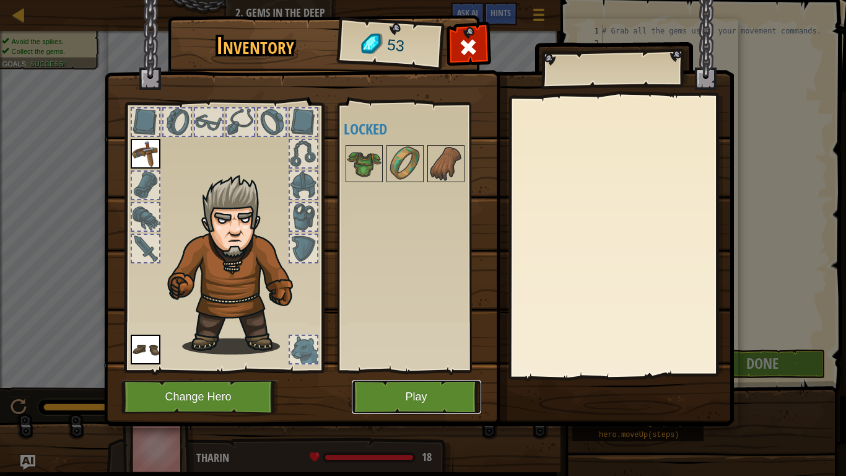
click at [450, 397] on button "Play" at bounding box center [416, 397] width 129 height 34
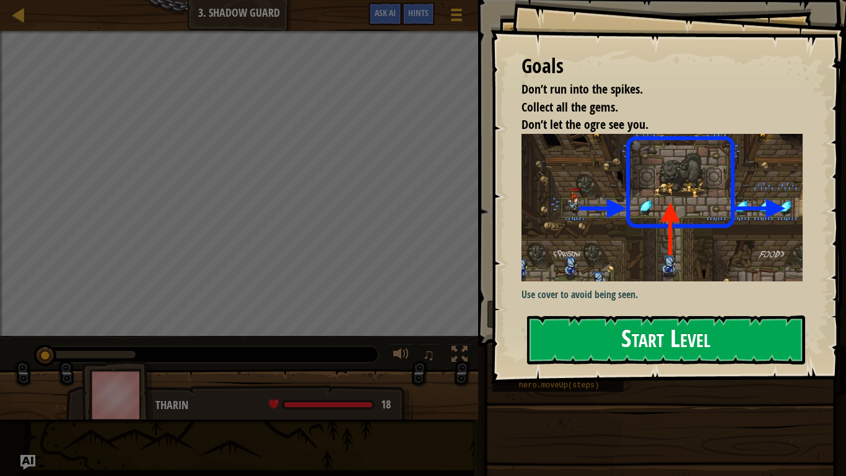
click at [667, 230] on div "Goals Don’t run into the spikes. Collect all the gems. Don’t let the ogre see y…" at bounding box center [667, 191] width 355 height 383
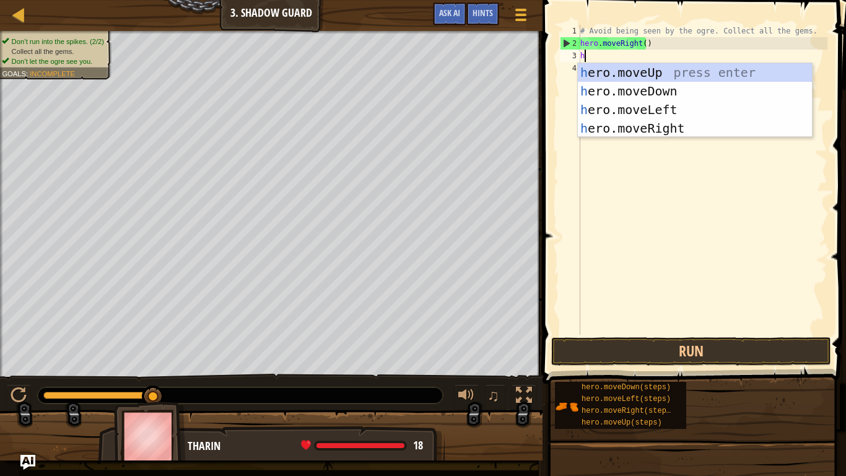
scroll to position [6, 0]
type textarea "hero"
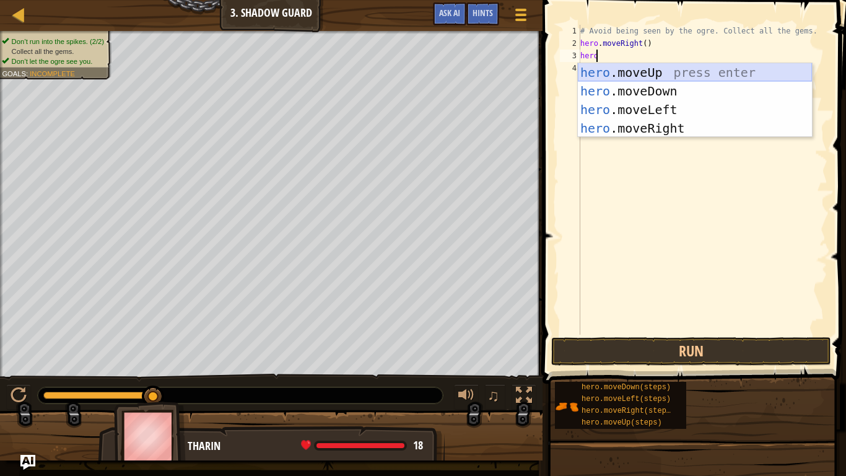
click at [674, 68] on div "hero .moveUp press enter hero .moveDown press enter hero .moveLeft press enter …" at bounding box center [695, 118] width 234 height 111
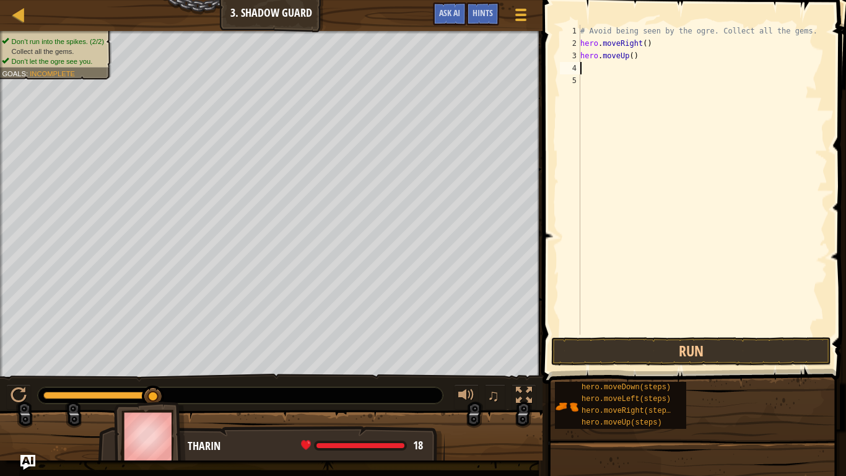
click at [627, 55] on div "# Avoid being seen by the ogre. Collect all the gems. hero . moveRight ( ) hero…" at bounding box center [703, 192] width 250 height 334
type textarea "hero.moveUp(1)"
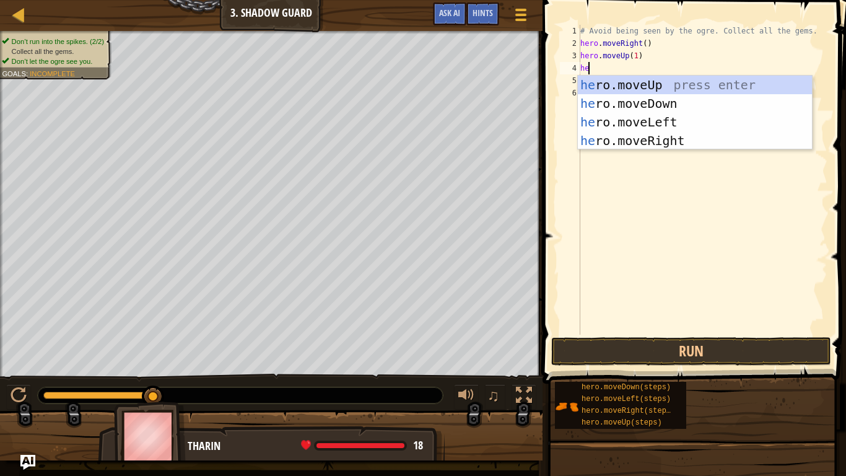
type textarea "hero"
click at [687, 137] on div "hero .moveUp press enter hero .moveDown press enter hero .moveLeft press enter …" at bounding box center [695, 131] width 234 height 111
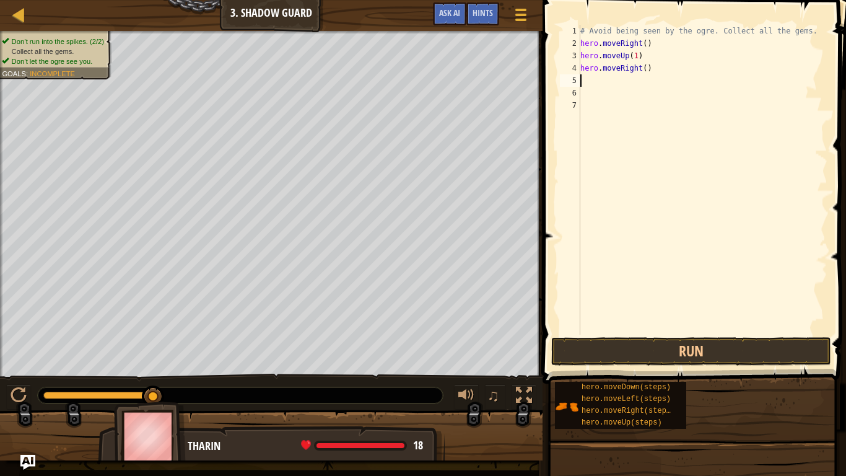
scroll to position [6, 0]
click at [641, 64] on div "# Avoid being seen by the ogre. Collect all the gems. hero . moveRight ( ) hero…" at bounding box center [703, 192] width 250 height 334
type textarea "hero.moveRight(1)"
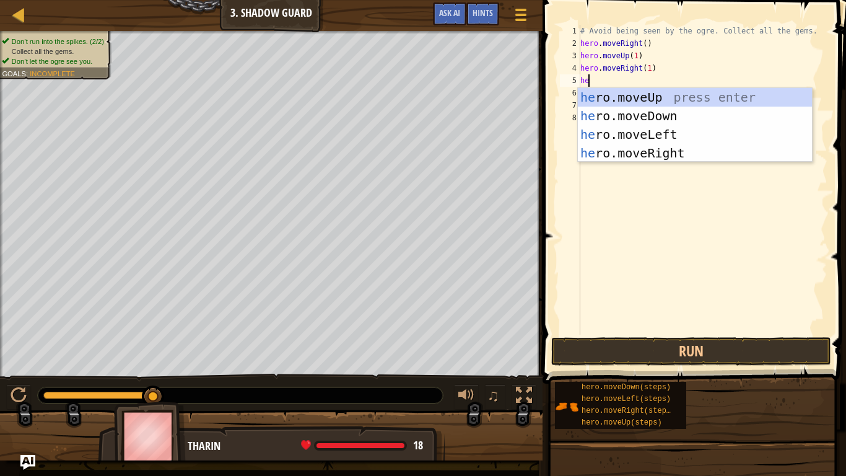
type textarea "hero"
click at [710, 110] on div "hero .moveUp press enter hero .moveDown press enter hero .moveLeft press enter …" at bounding box center [695, 143] width 234 height 111
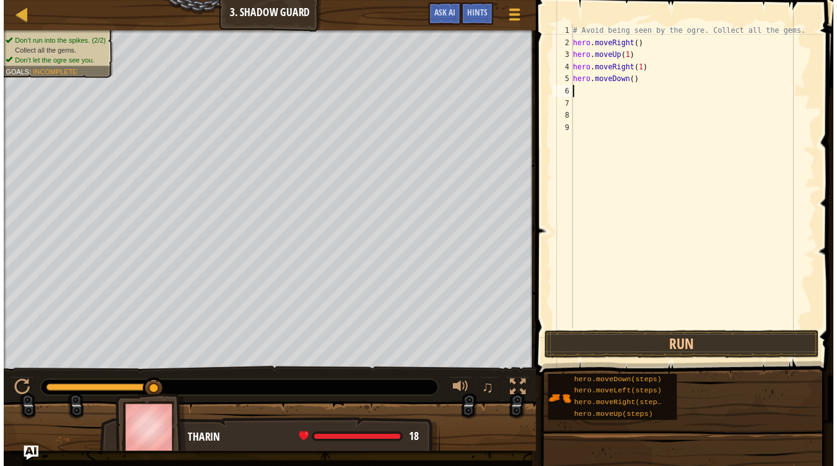
scroll to position [6, 0]
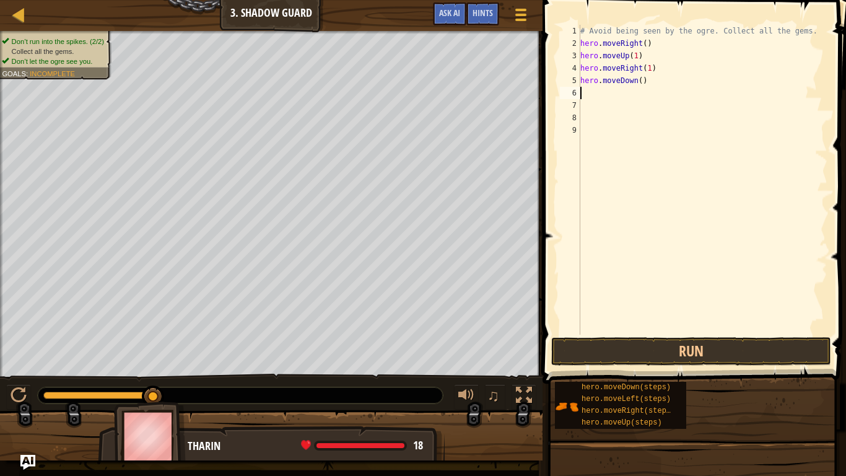
click at [637, 81] on div "# Avoid being seen by the ogre. Collect all the gems. hero . moveRight ( ) hero…" at bounding box center [703, 192] width 250 height 334
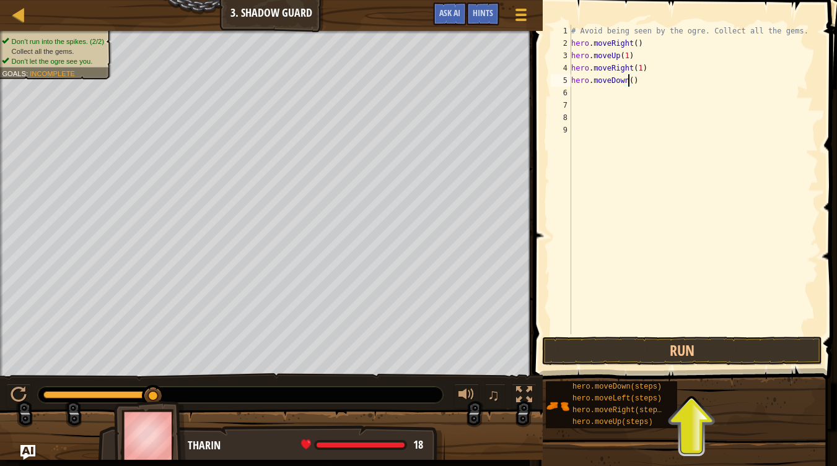
type textarea "hero.moveDown(1)"
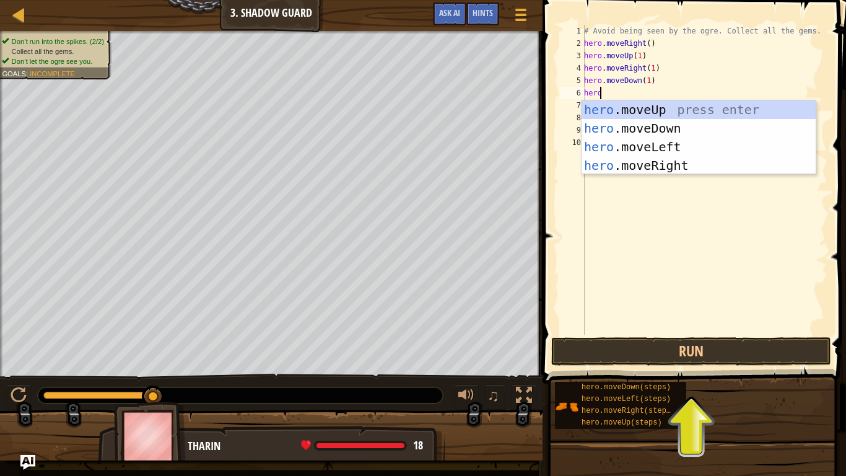
type textarea "hero"
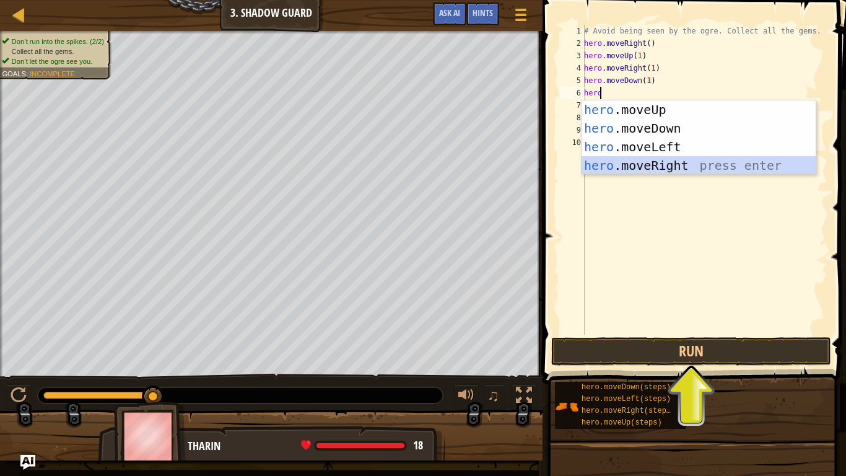
click at [684, 163] on div "hero .moveUp press enter hero .moveDown press enter hero .moveLeft press enter …" at bounding box center [698, 155] width 234 height 111
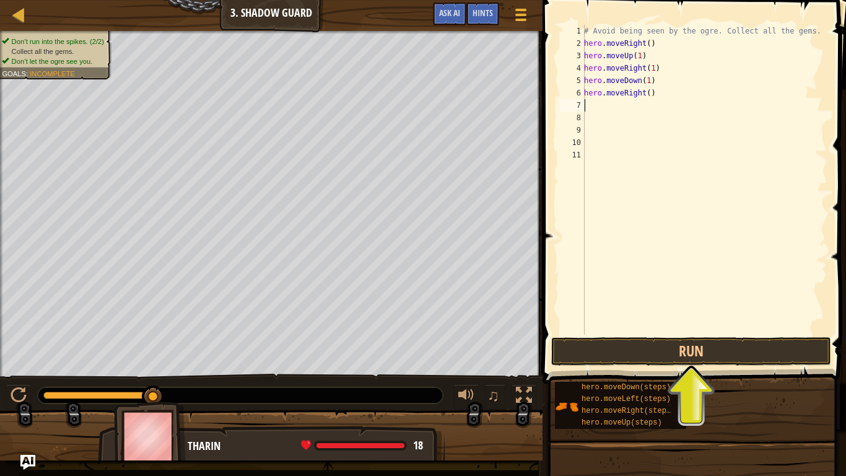
click at [643, 92] on div "# Avoid being seen by the ogre. Collect all the gems. hero . moveRight ( ) hero…" at bounding box center [704, 192] width 246 height 334
click at [646, 94] on div "# Avoid being seen by the ogre. Collect all the gems. hero . moveRight ( ) hero…" at bounding box center [704, 192] width 246 height 334
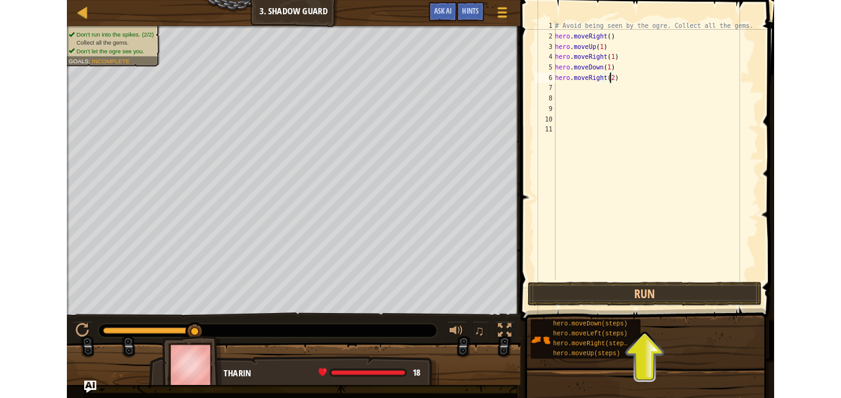
scroll to position [6, 5]
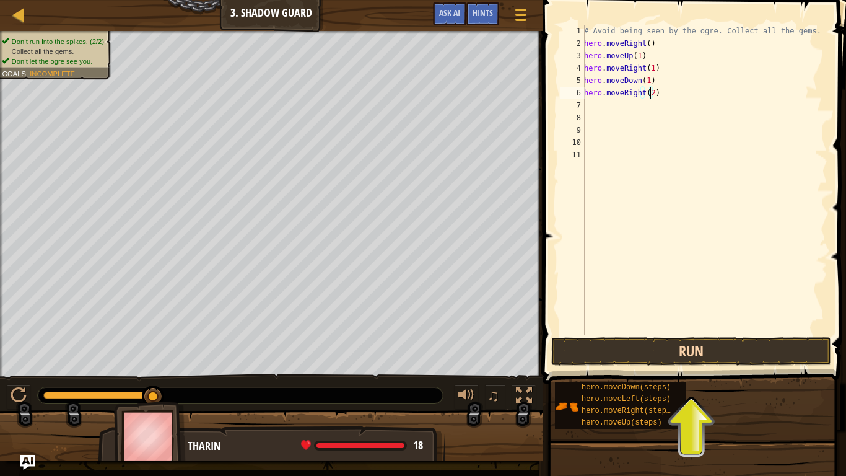
type textarea "hero.moveRight(2)"
click at [723, 361] on button "Run" at bounding box center [691, 351] width 280 height 28
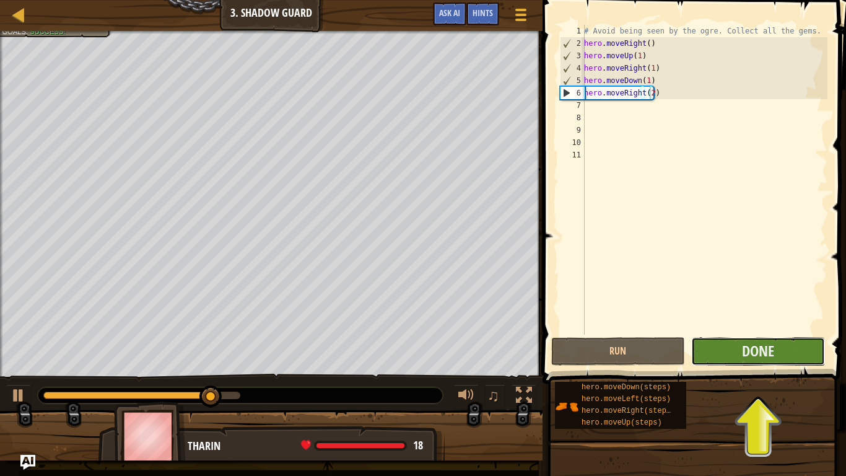
click at [739, 349] on button "Done" at bounding box center [758, 351] width 134 height 28
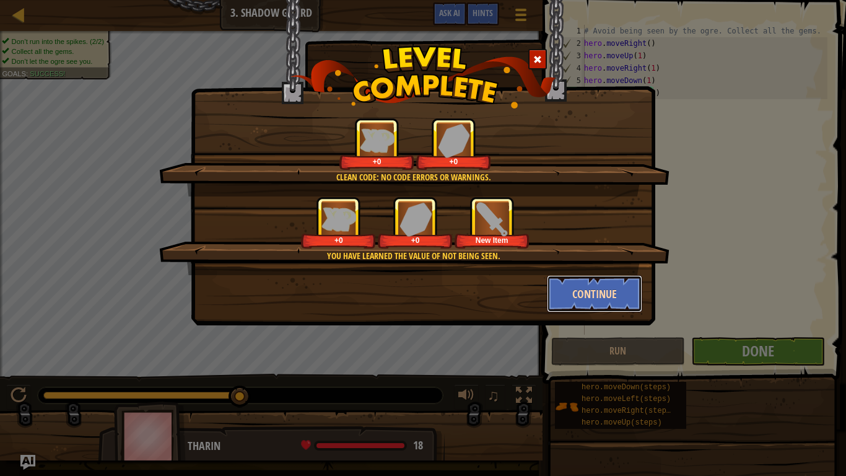
click at [576, 286] on button "Continue" at bounding box center [595, 293] width 96 height 37
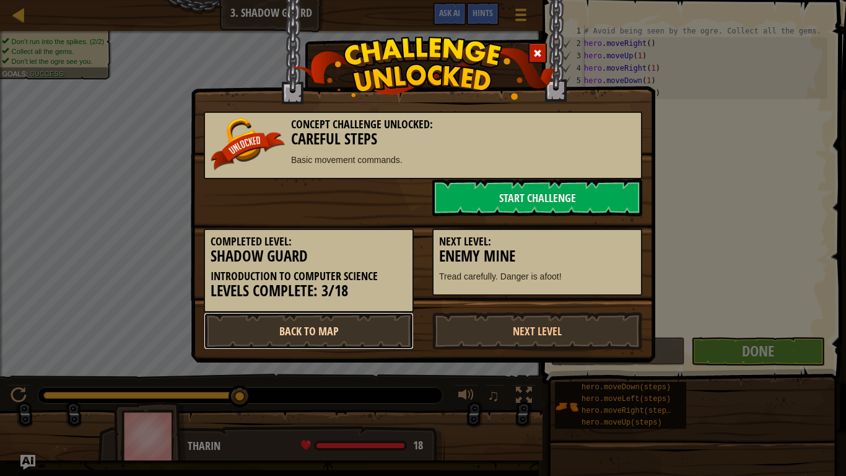
click at [338, 332] on link "Back to Map" at bounding box center [309, 330] width 210 height 37
